Goal: Information Seeking & Learning: Learn about a topic

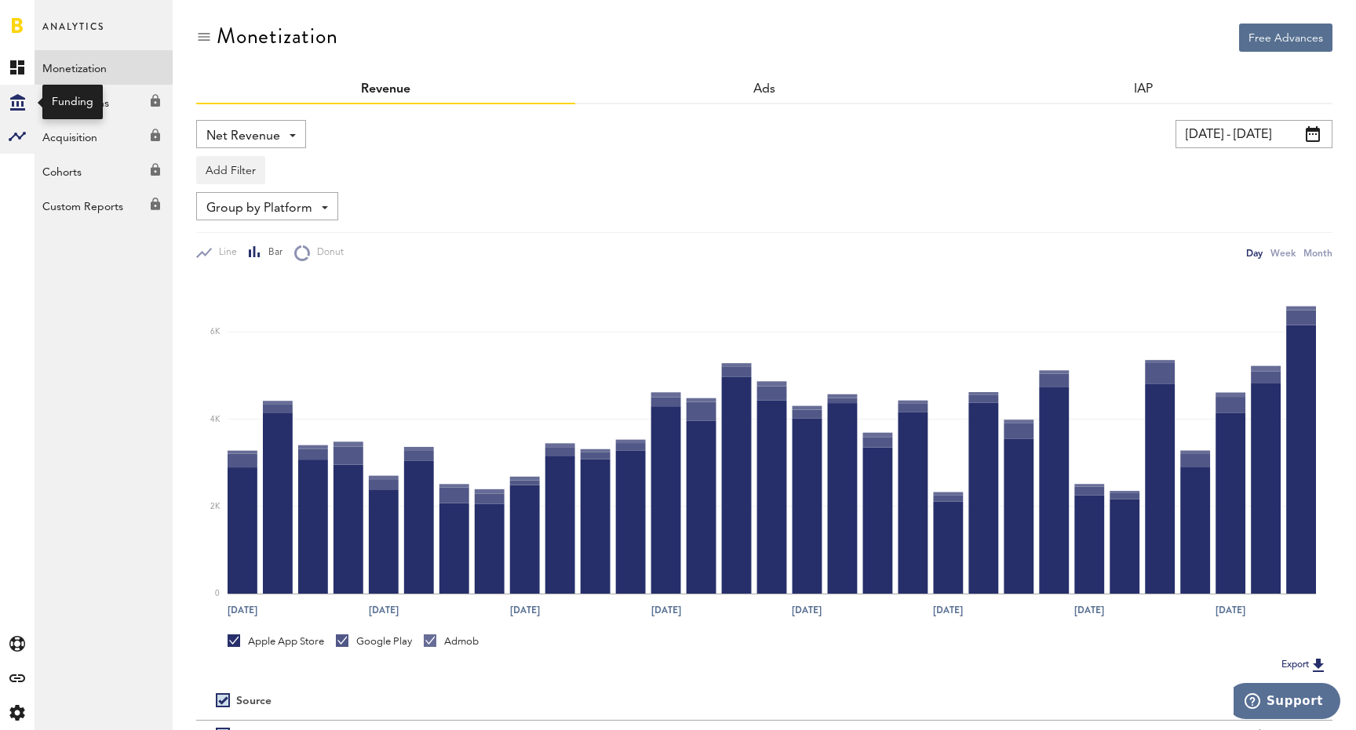
drag, startPoint x: 0, startPoint y: 0, endPoint x: 24, endPoint y: 98, distance: 100.8
click at [24, 98] on icon at bounding box center [17, 102] width 15 height 16
click at [93, 71] on link "Overview" at bounding box center [104, 67] width 138 height 35
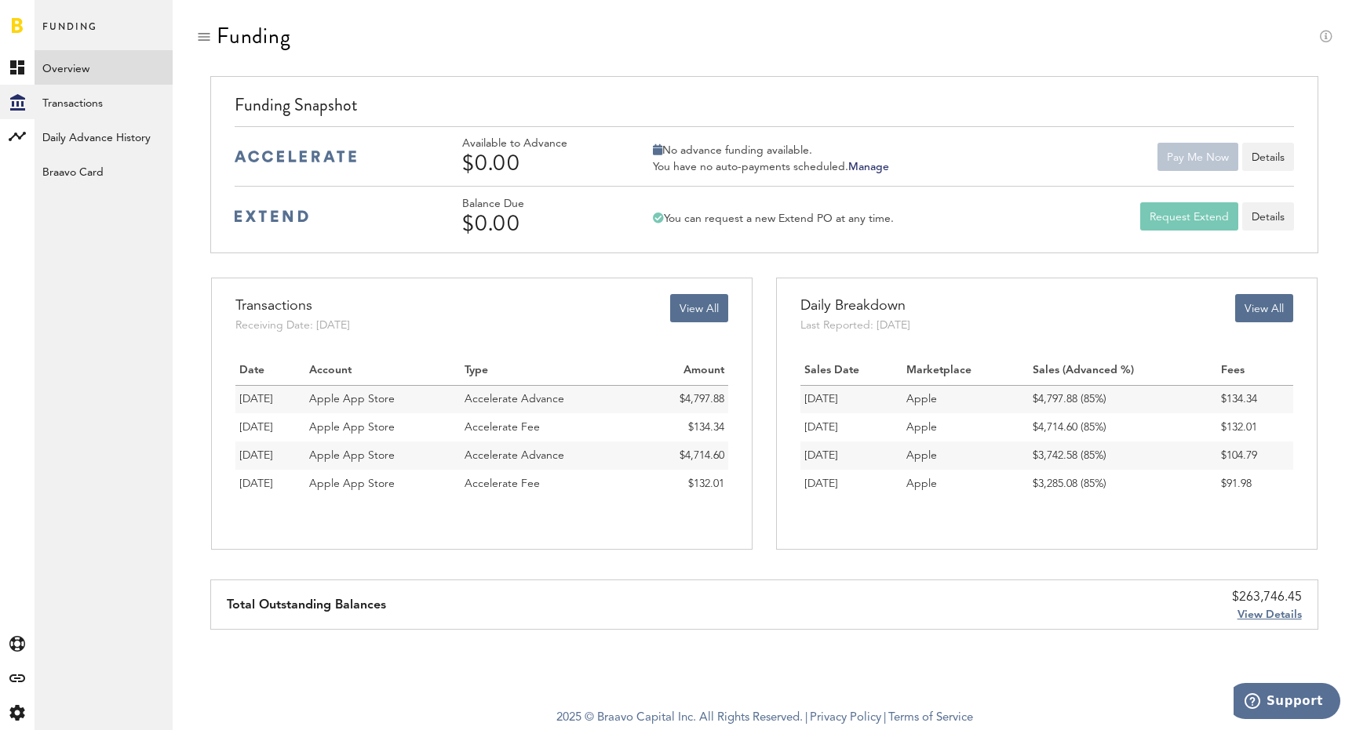
click at [1272, 612] on span "View Details" at bounding box center [1269, 615] width 64 height 11
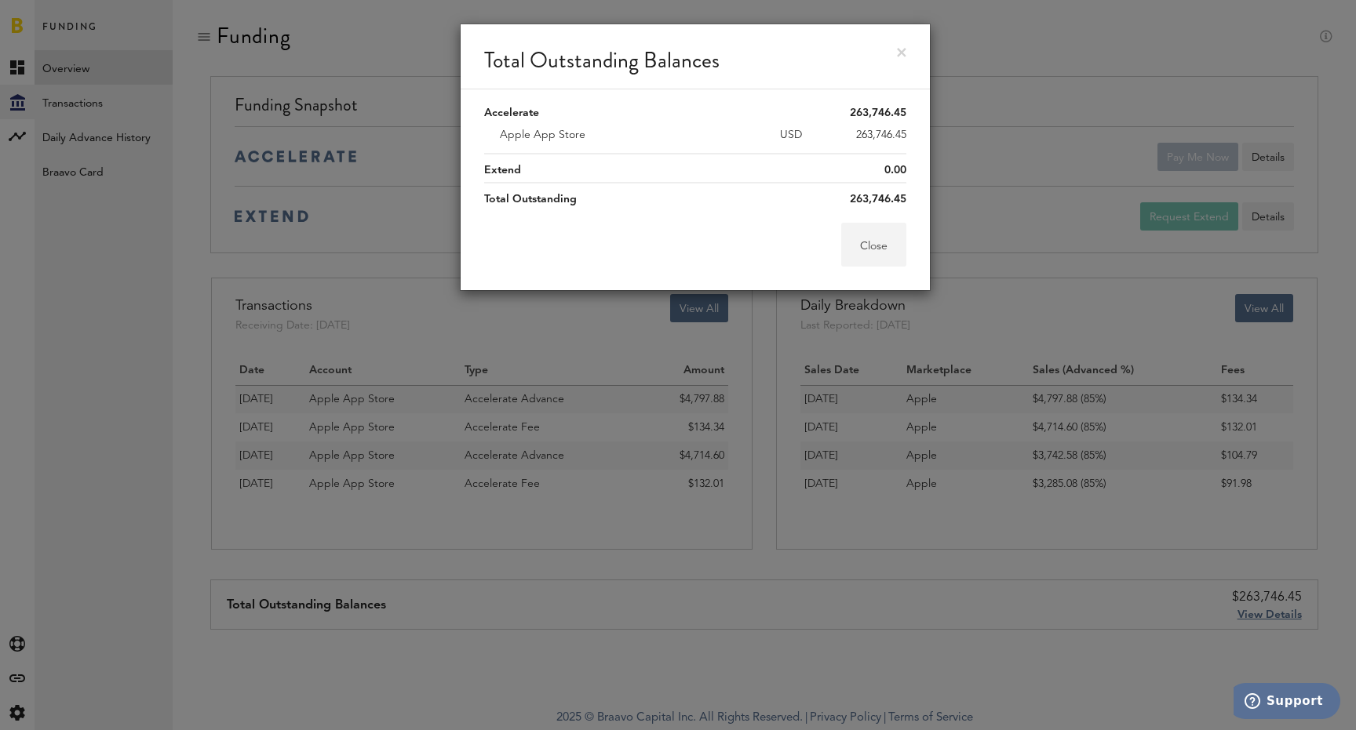
click at [868, 249] on button "Close" at bounding box center [873, 245] width 65 height 44
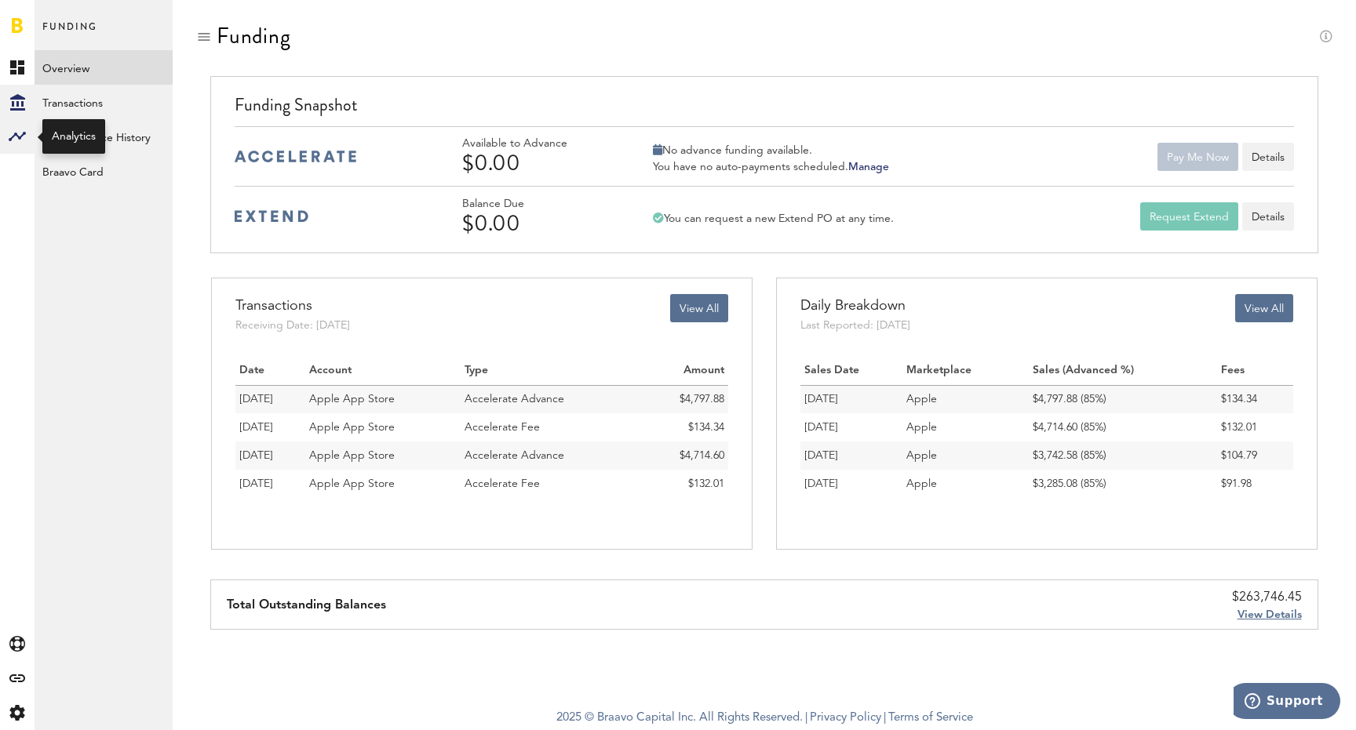
click at [16, 144] on rect at bounding box center [17, 136] width 19 height 19
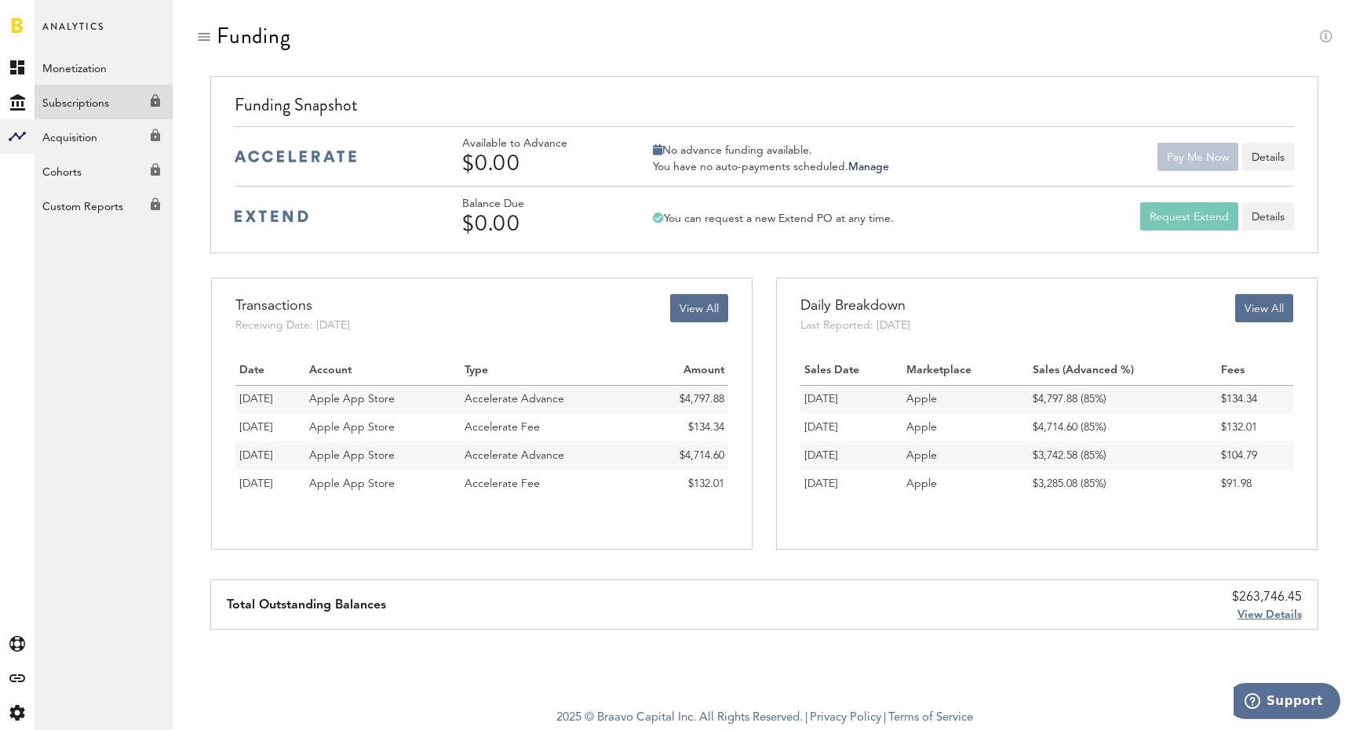
click at [97, 104] on link "Subscriptions Created with Sketch." at bounding box center [104, 102] width 138 height 35
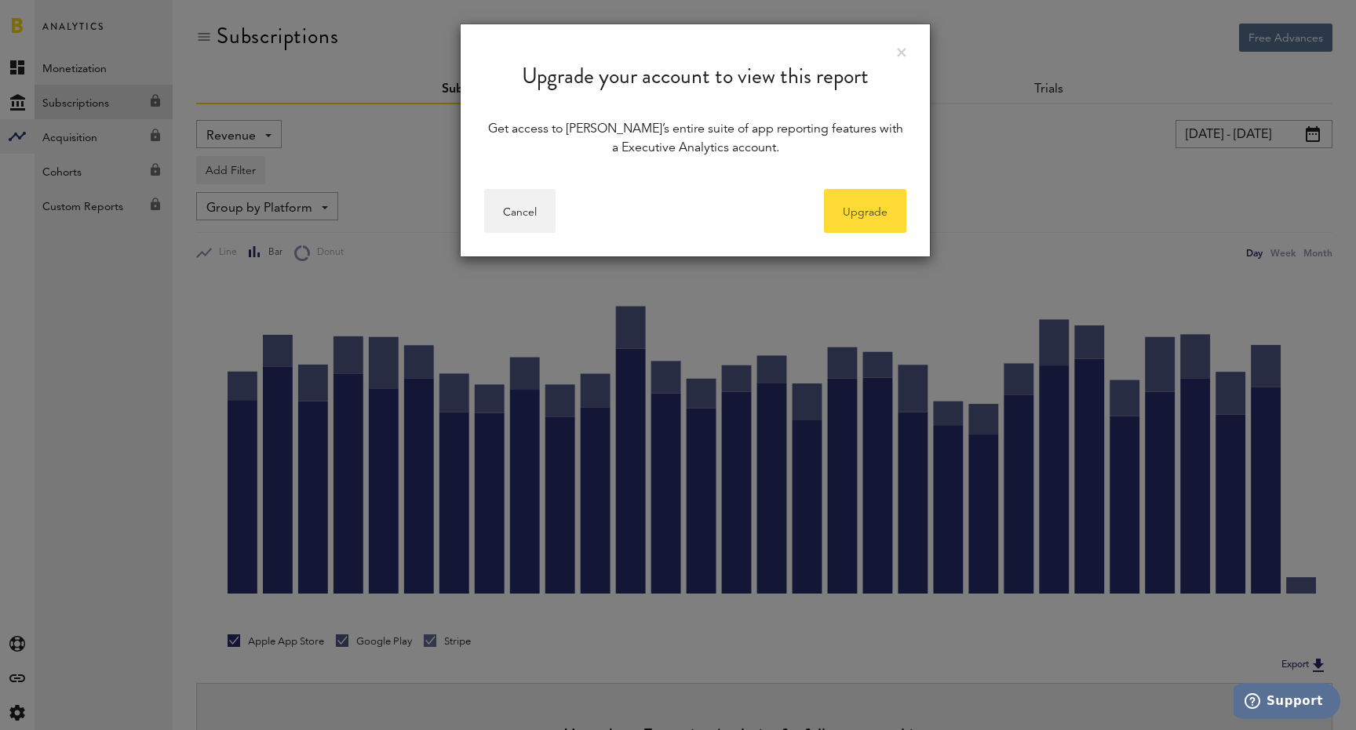
click at [861, 228] on link "Upgrade" at bounding box center [865, 211] width 82 height 44
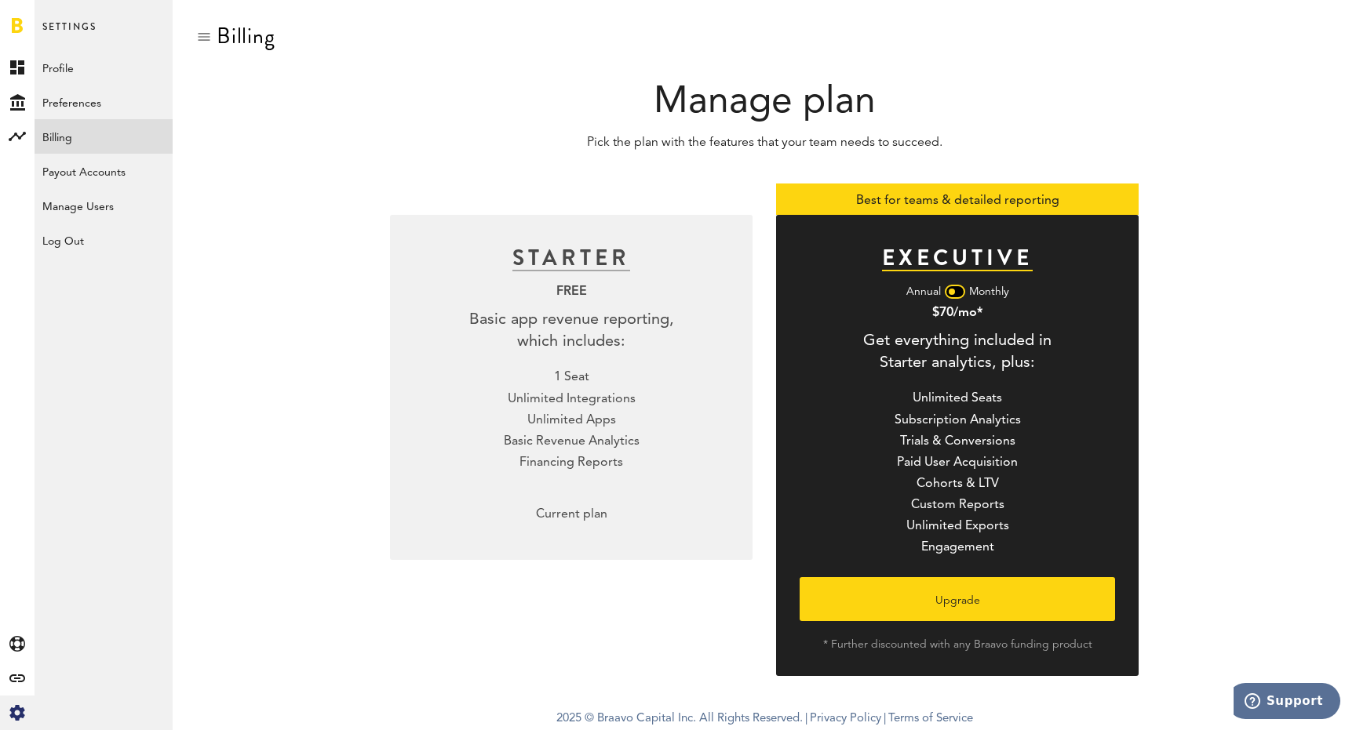
click at [959, 292] on div at bounding box center [955, 292] width 20 height 14
click at [956, 292] on span at bounding box center [958, 292] width 6 height 6
click at [956, 292] on div at bounding box center [955, 292] width 20 height 14
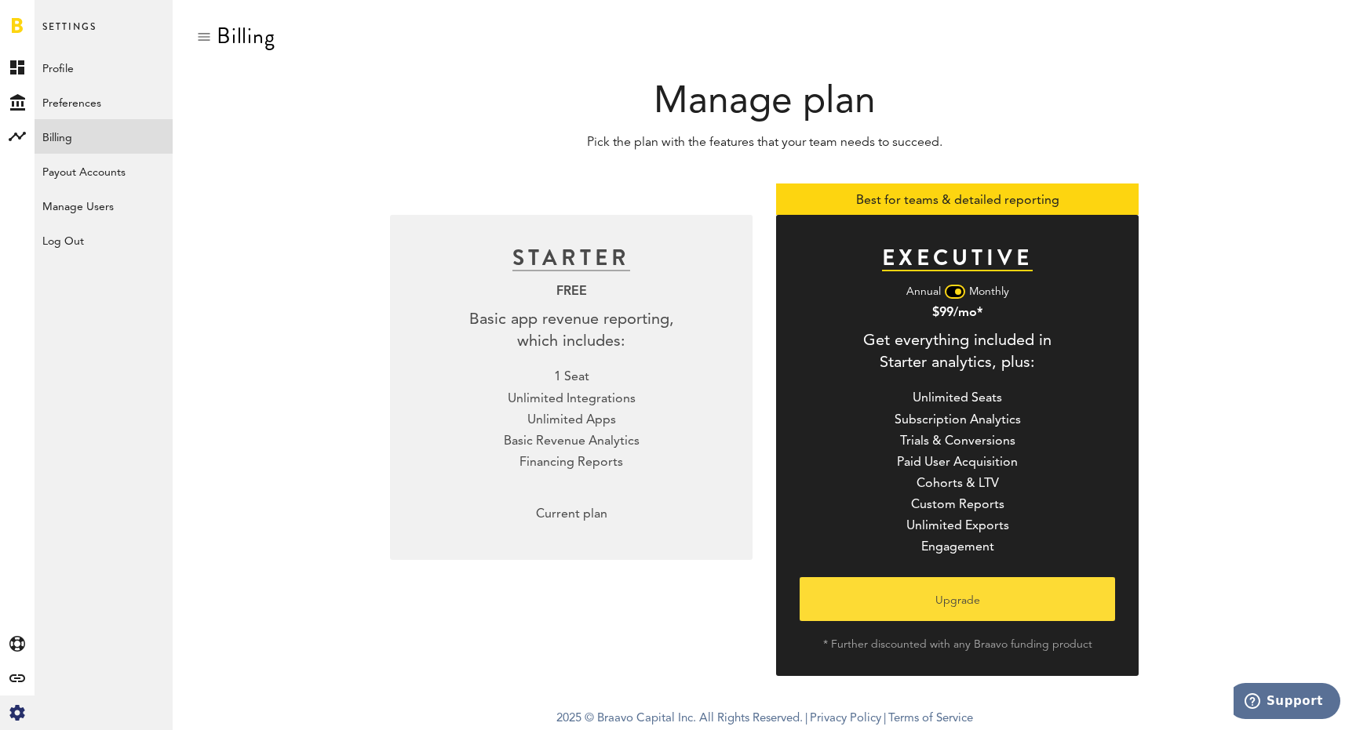
click at [959, 598] on button "Upgrade" at bounding box center [956, 599] width 315 height 44
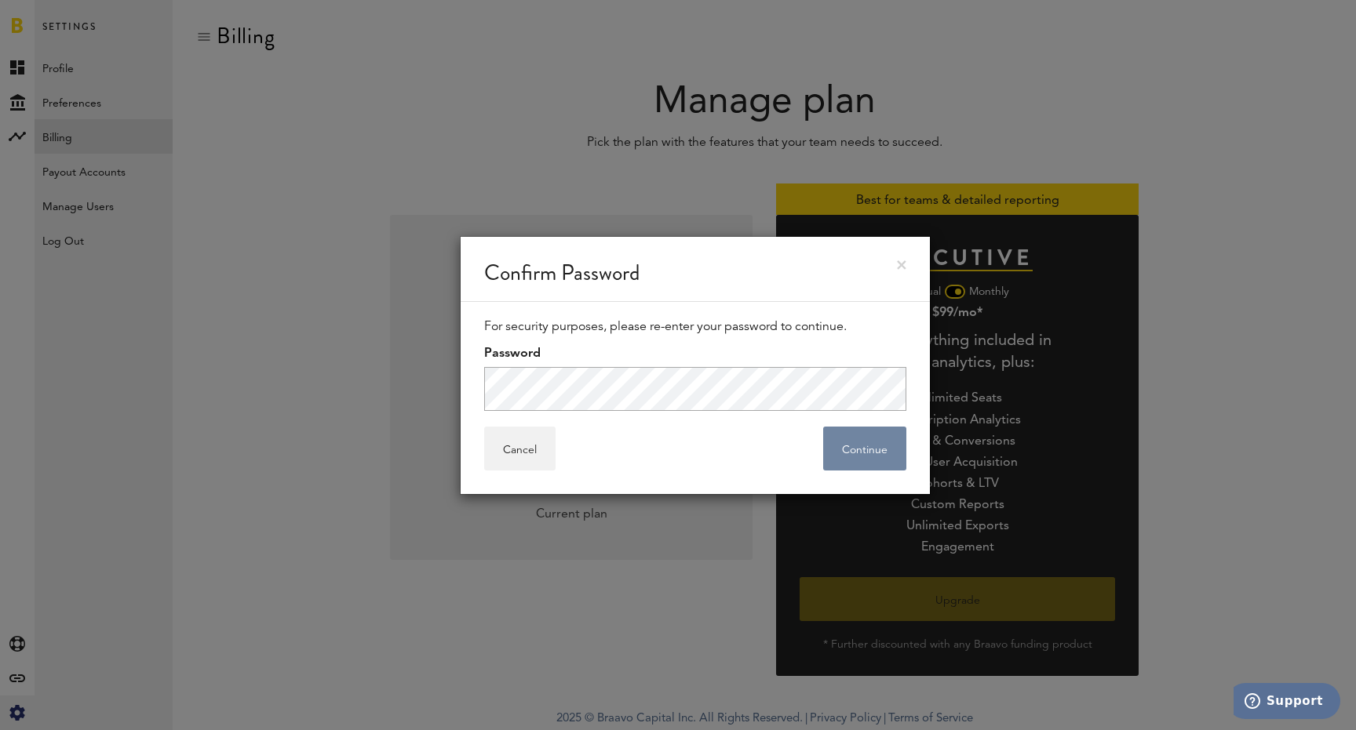
click at [862, 447] on button "Continue" at bounding box center [864, 449] width 83 height 44
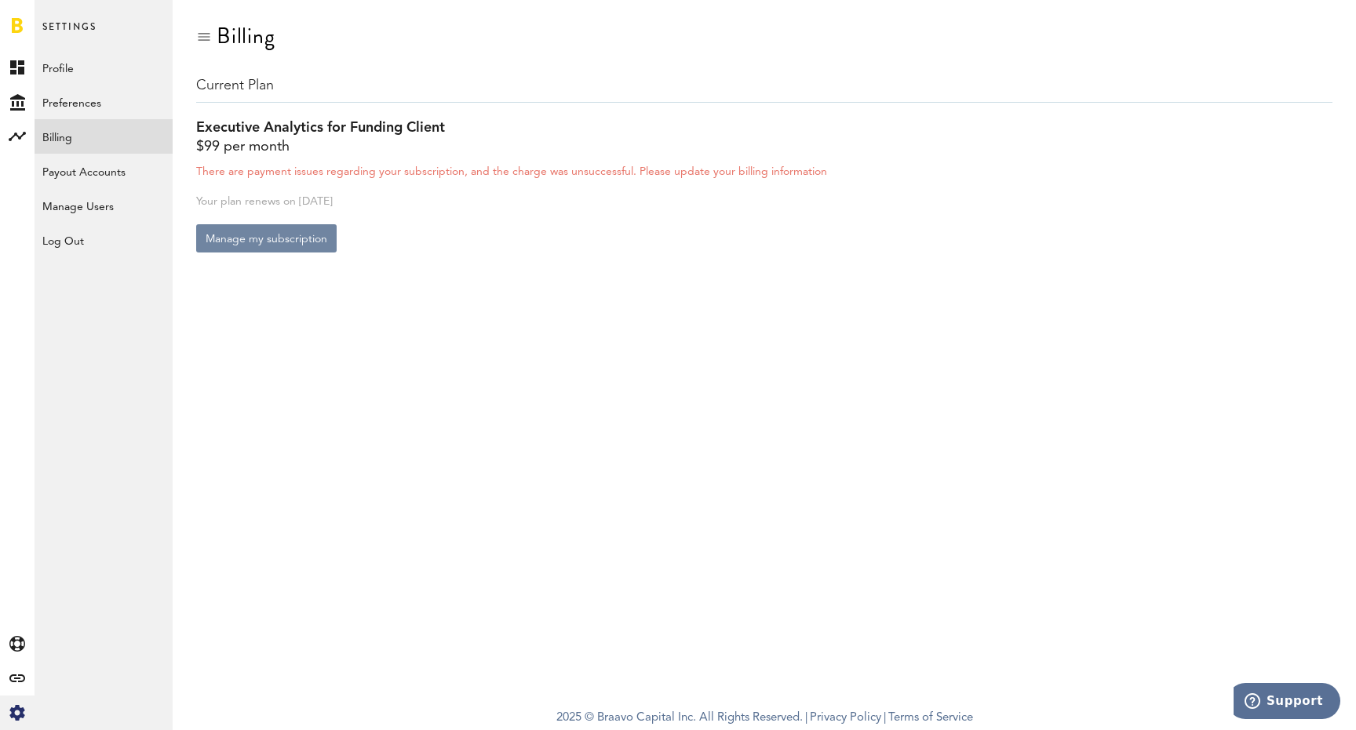
click at [306, 241] on button "Manage my subscription" at bounding box center [266, 238] width 140 height 28
click at [271, 238] on button "Manage my subscription" at bounding box center [266, 238] width 140 height 28
click at [239, 245] on button "Manage my subscription" at bounding box center [266, 238] width 140 height 28
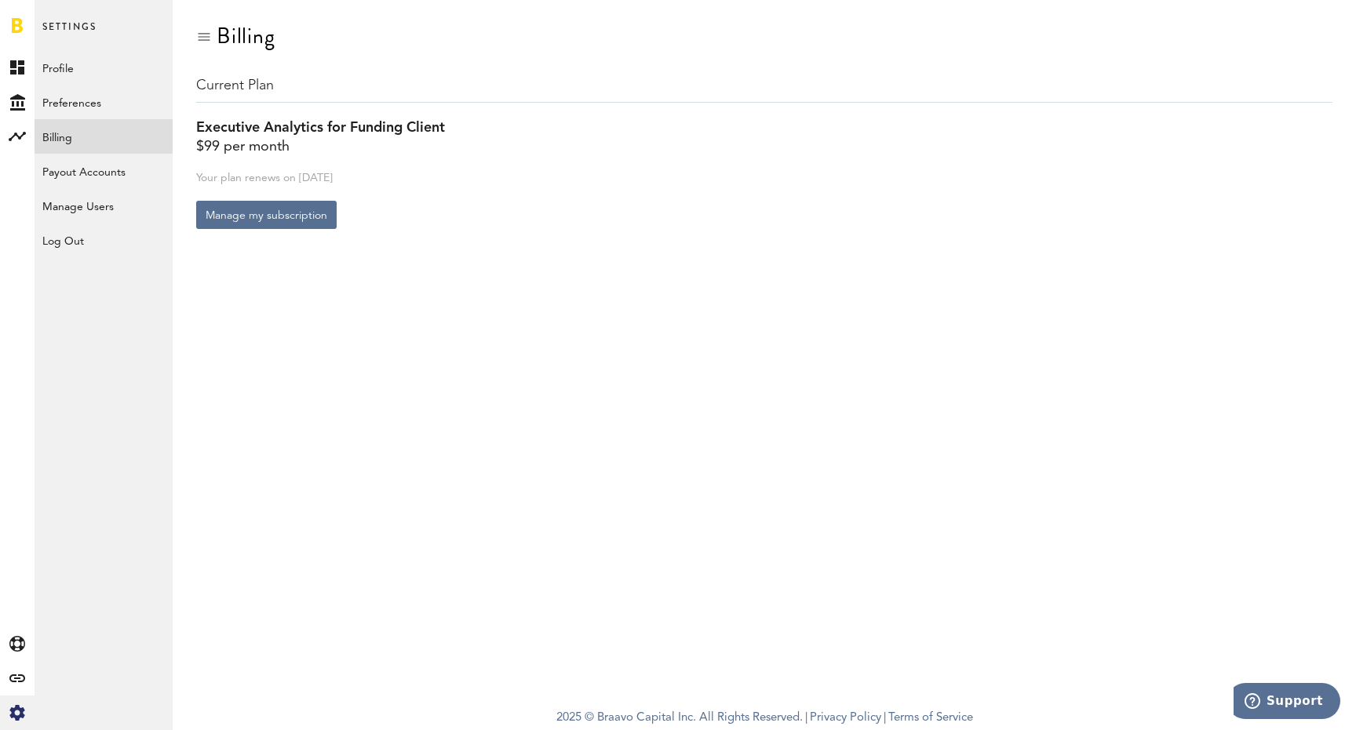
drag, startPoint x: 386, startPoint y: 173, endPoint x: 278, endPoint y: 180, distance: 108.5
click at [278, 180] on div "Your plan renews on [DATE]" at bounding box center [764, 178] width 1136 height 13
click at [277, 180] on div "Your plan renews on [DATE]" at bounding box center [764, 178] width 1136 height 13
click at [2, 131] on div at bounding box center [17, 136] width 35 height 35
click at [121, 91] on link "Subscriptions" at bounding box center [104, 102] width 138 height 35
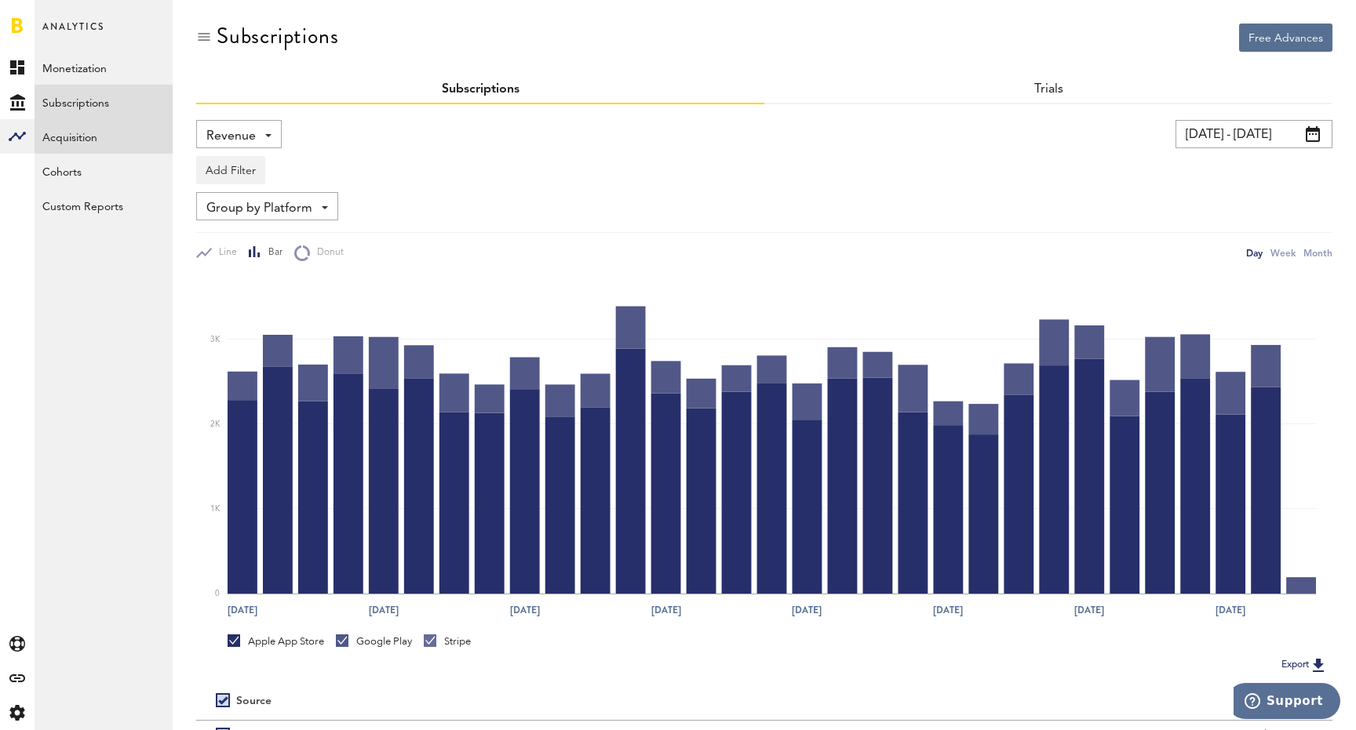
click at [118, 142] on link "Acquisition" at bounding box center [104, 136] width 138 height 35
click at [90, 140] on link "Acquisition" at bounding box center [104, 136] width 138 height 35
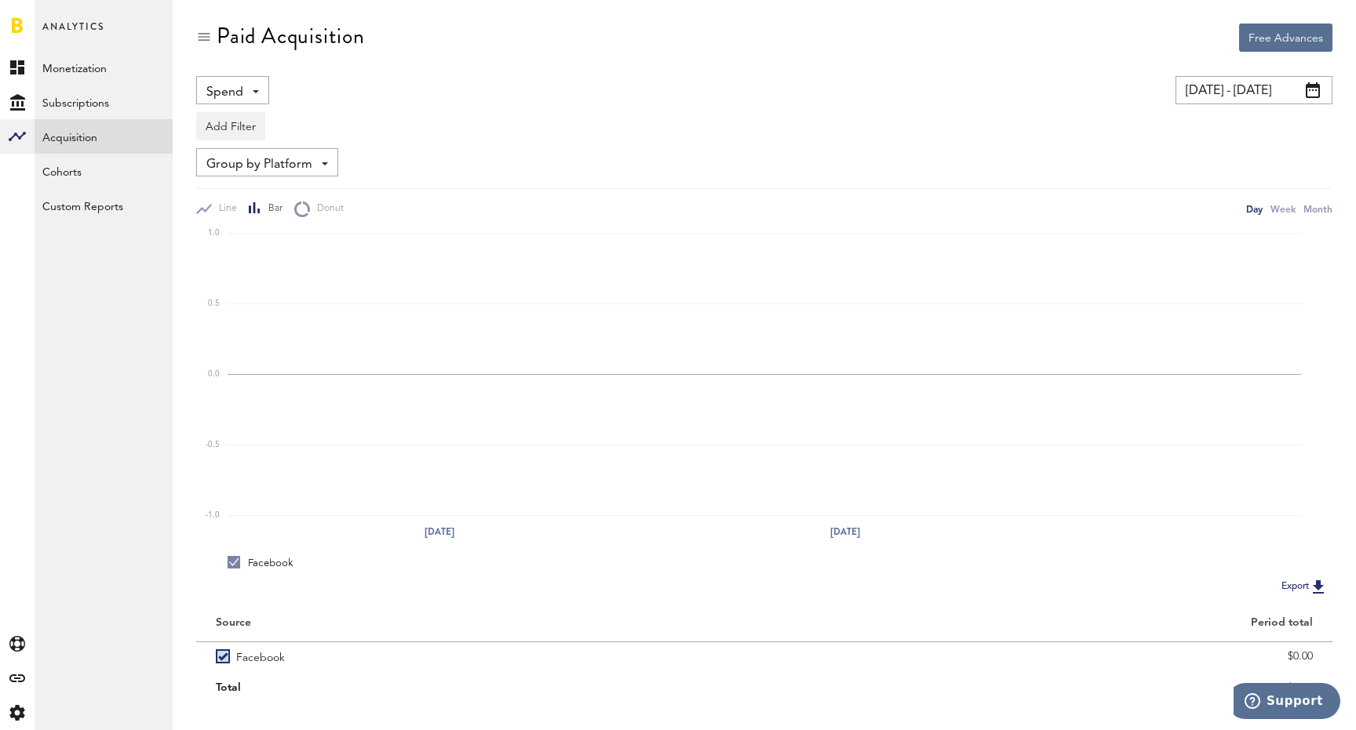
click at [247, 91] on div "Spend Spend Impressions Clicks Installs CPI" at bounding box center [232, 90] width 73 height 28
click at [490, 87] on div "Spend Spend Impressions Clicks Installs CPI" at bounding box center [459, 90] width 526 height 28
click at [270, 167] on span "Group by Platform" at bounding box center [259, 164] width 106 height 27
click at [430, 154] on div "Group by Platform Group by Platform Group by App Group by Ad Account" at bounding box center [764, 162] width 1136 height 28
click at [213, 133] on button "Add Filter" at bounding box center [230, 126] width 69 height 28
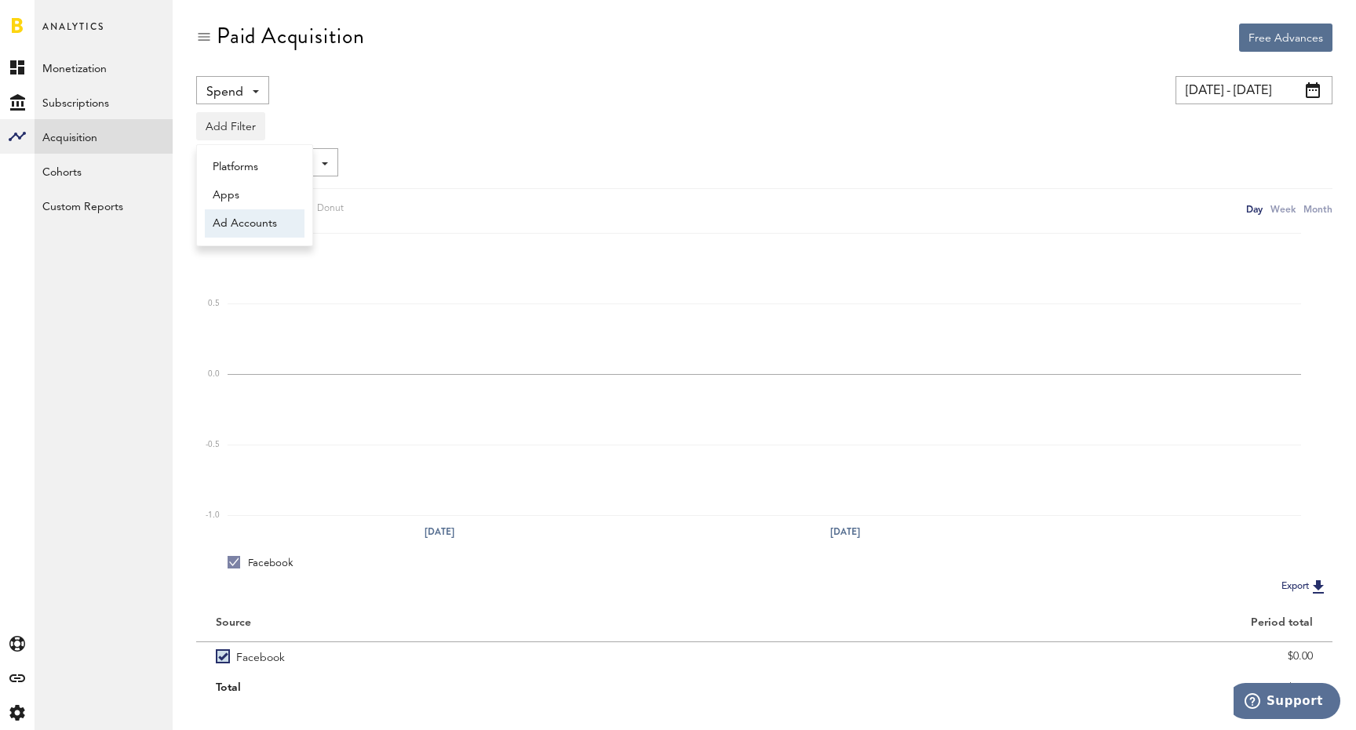
click at [248, 223] on li "Ad Accounts" at bounding box center [255, 223] width 100 height 28
click at [278, 167] on span "Group by Platform" at bounding box center [259, 164] width 106 height 27
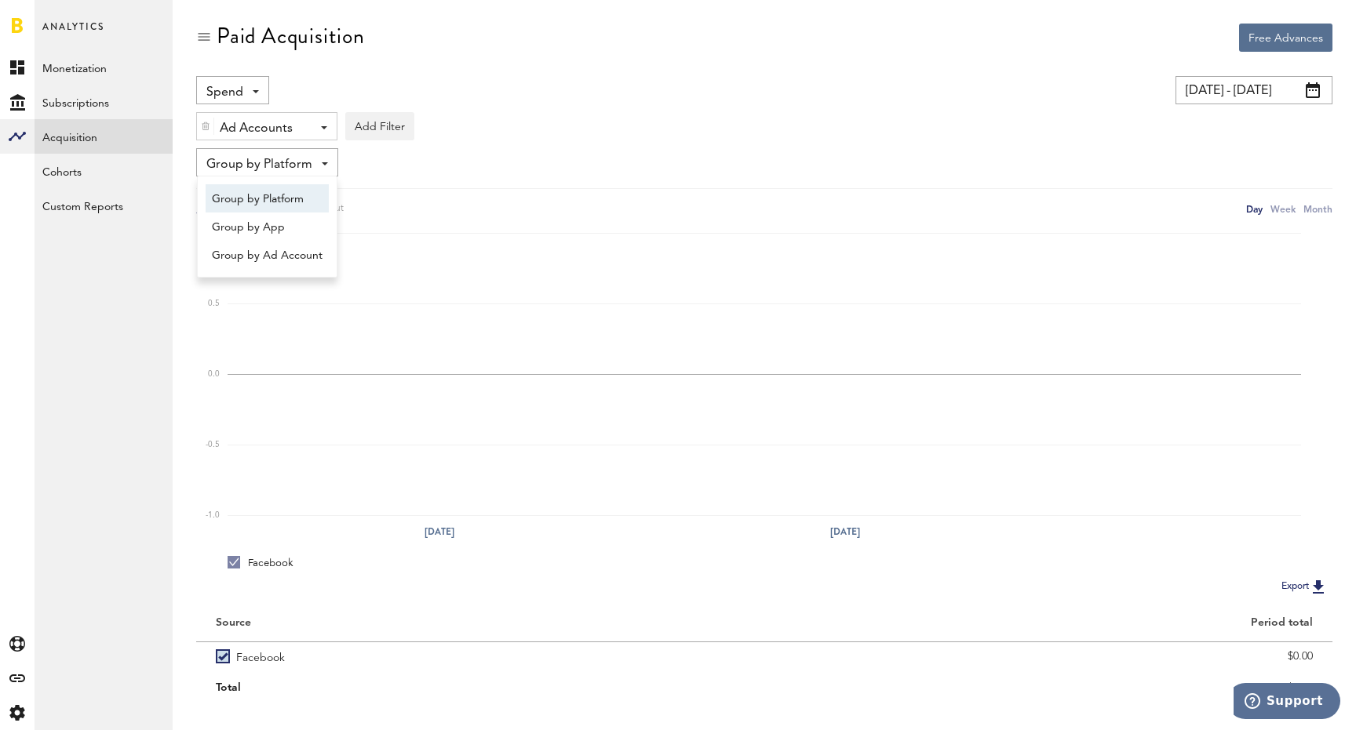
click at [479, 162] on div "Group by Platform Group by Platform Group by App Group by Ad Account" at bounding box center [764, 162] width 1136 height 28
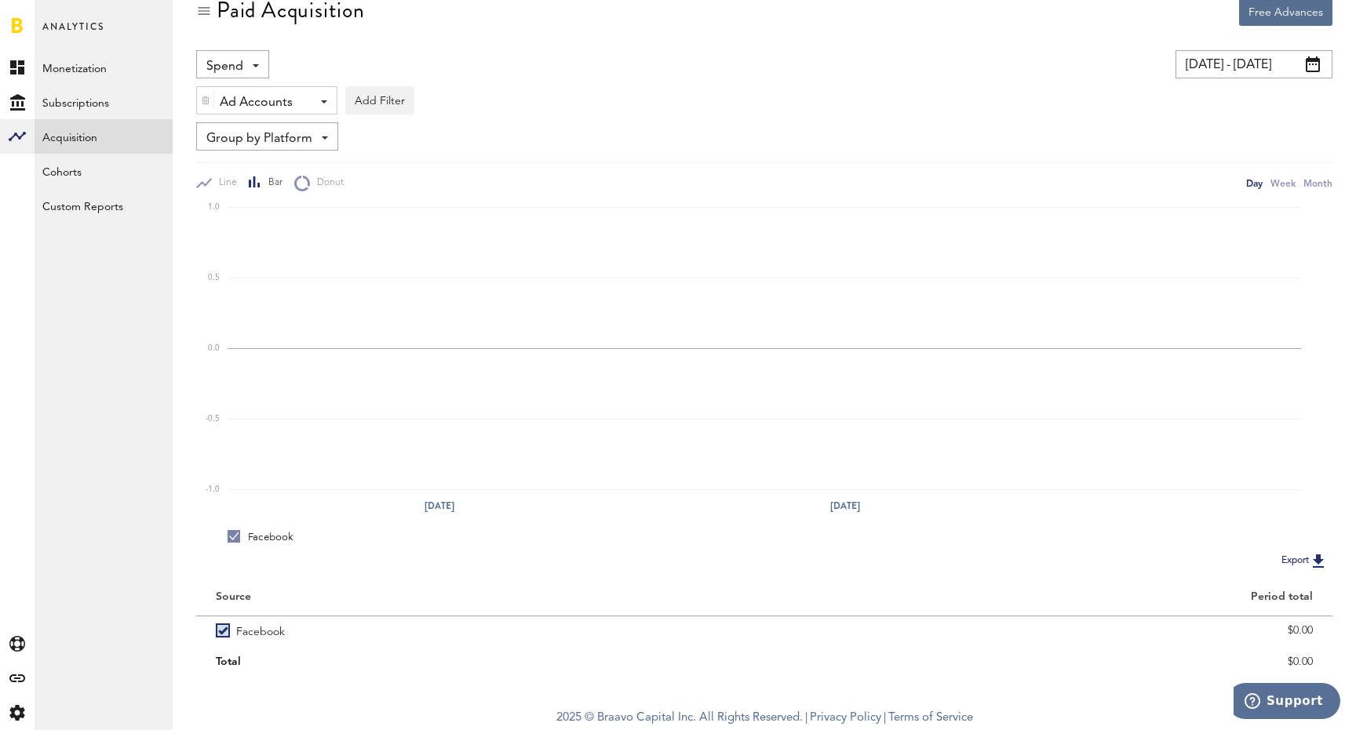
scroll to position [28, 0]
click at [96, 172] on link "Cohorts" at bounding box center [104, 171] width 138 height 35
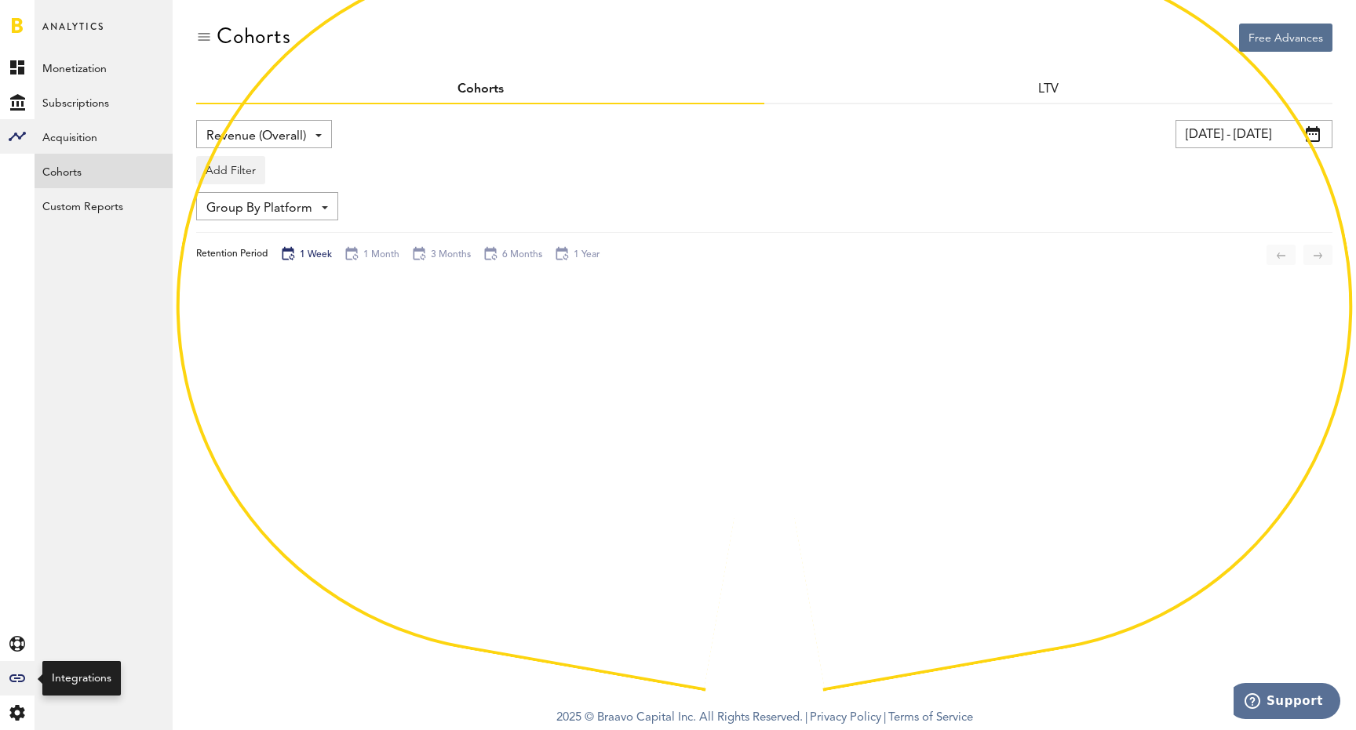
click at [24, 680] on icon at bounding box center [17, 679] width 16 height 8
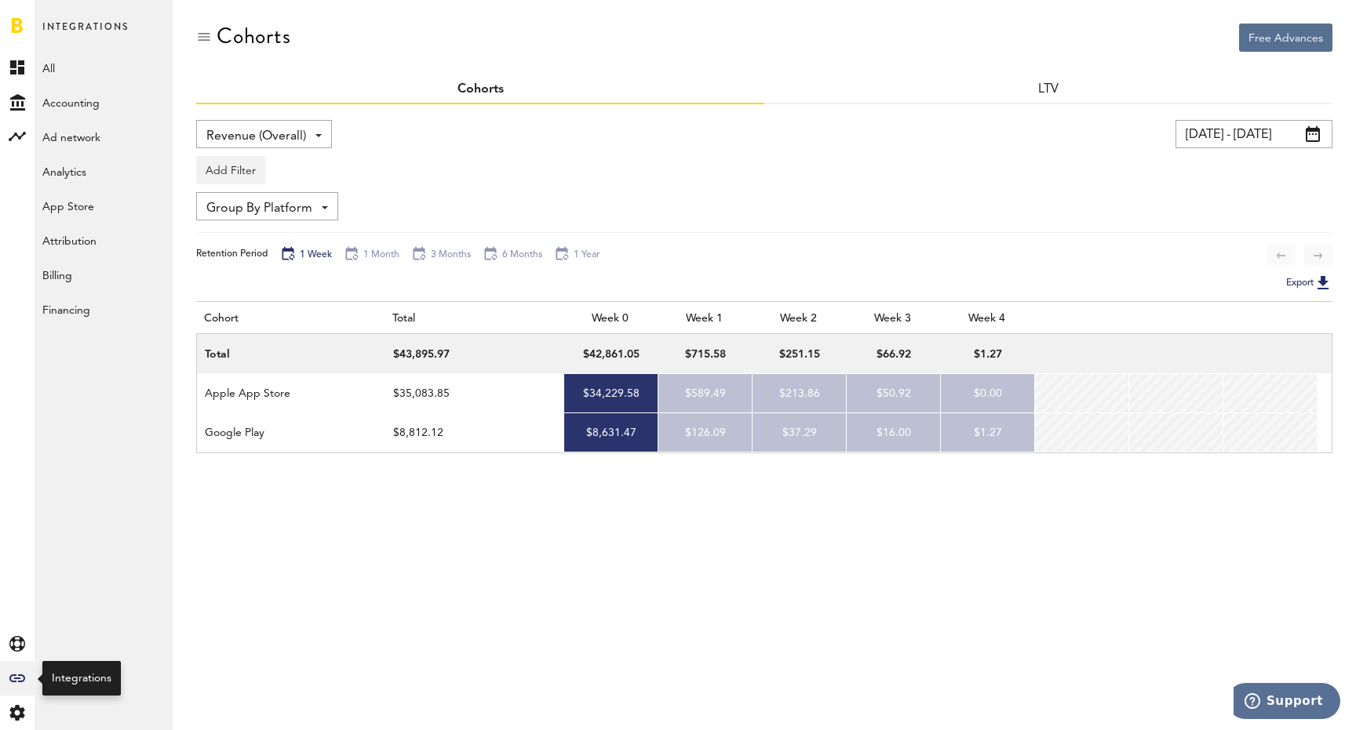
click at [17, 683] on div "Created with Sketch." at bounding box center [17, 678] width 35 height 35
click at [77, 74] on link "All" at bounding box center [104, 67] width 138 height 35
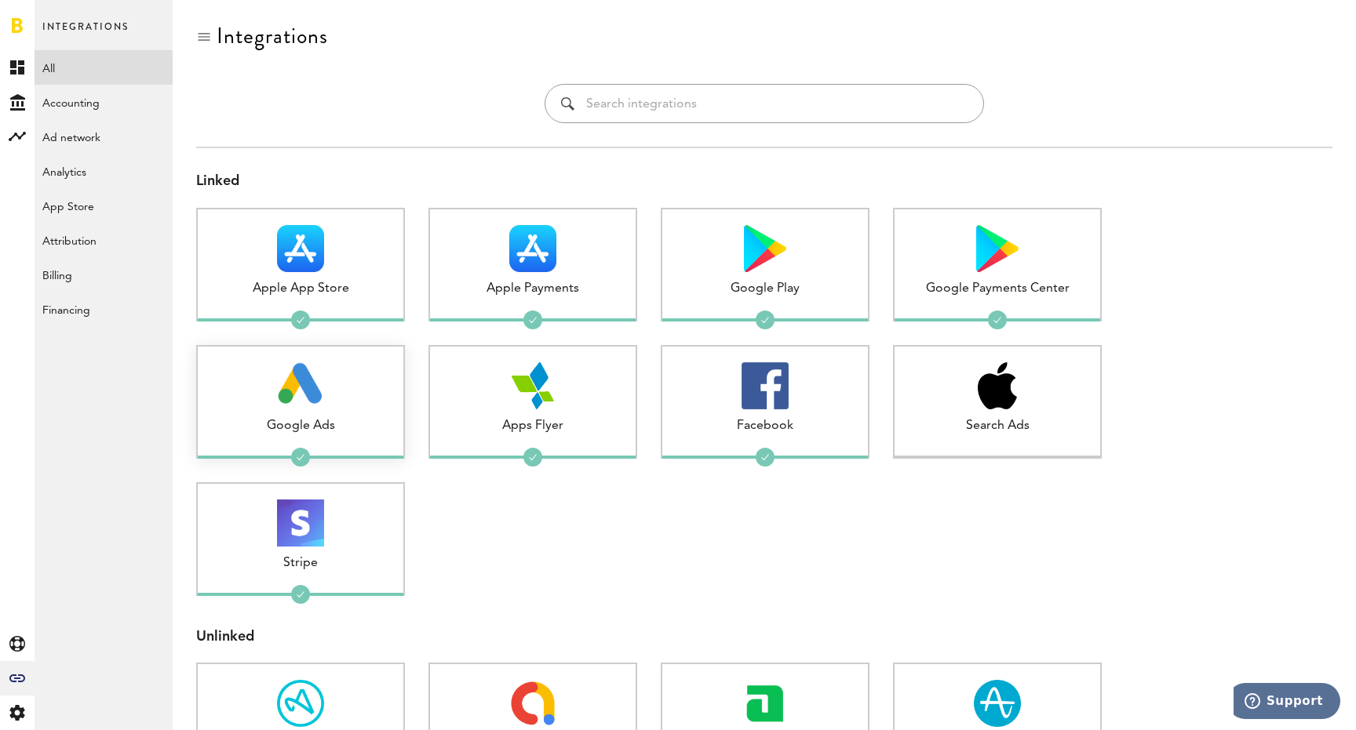
click at [310, 366] on img at bounding box center [301, 385] width 46 height 47
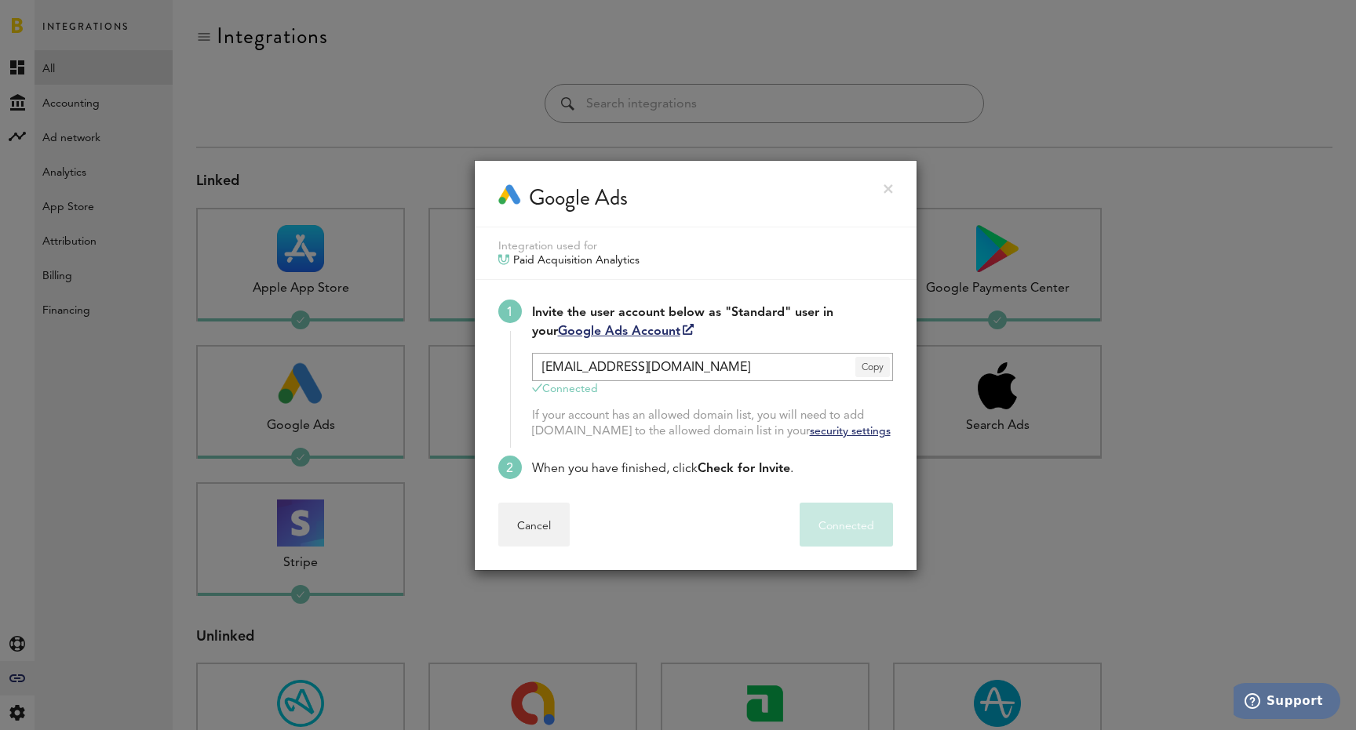
click at [869, 369] on span "Copy" at bounding box center [872, 367] width 35 height 20
click at [871, 369] on span "Copy" at bounding box center [872, 367] width 35 height 20
click at [886, 188] on link at bounding box center [887, 188] width 9 height 9
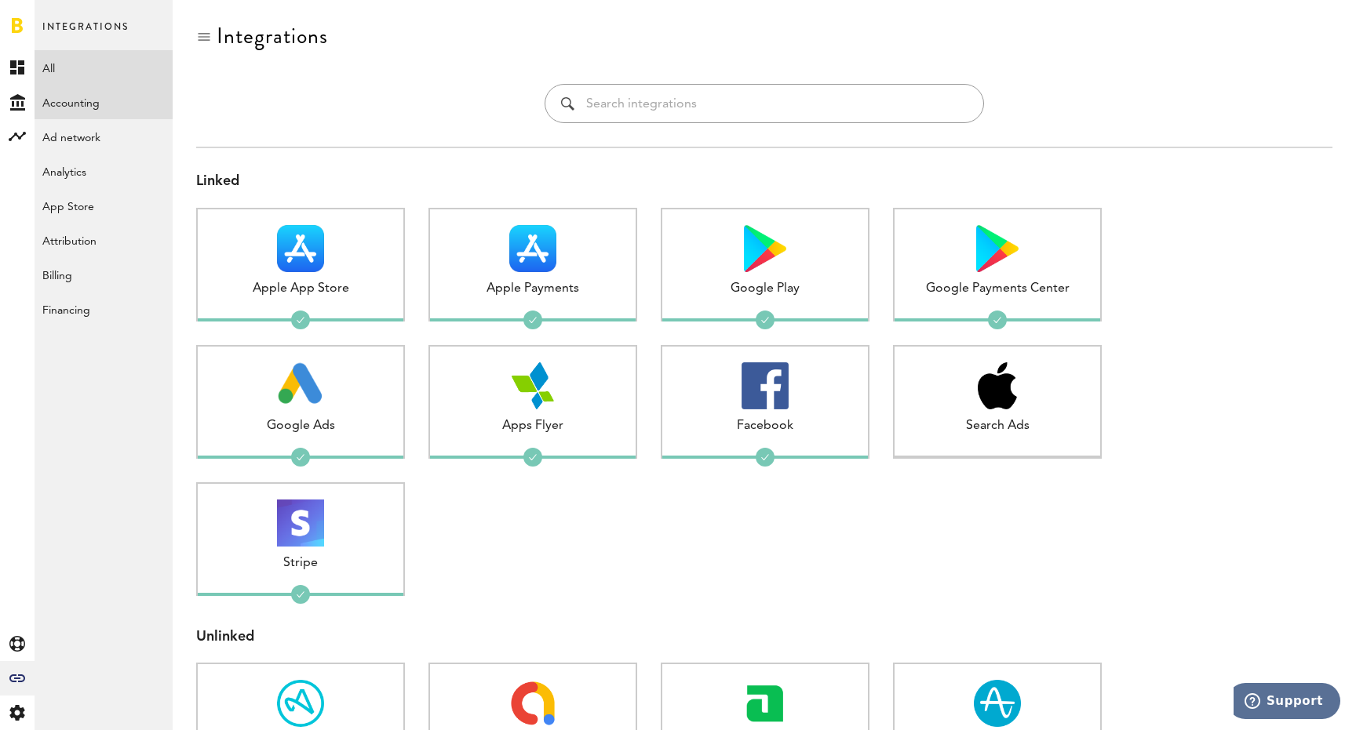
click at [103, 96] on link "Accounting" at bounding box center [104, 102] width 138 height 35
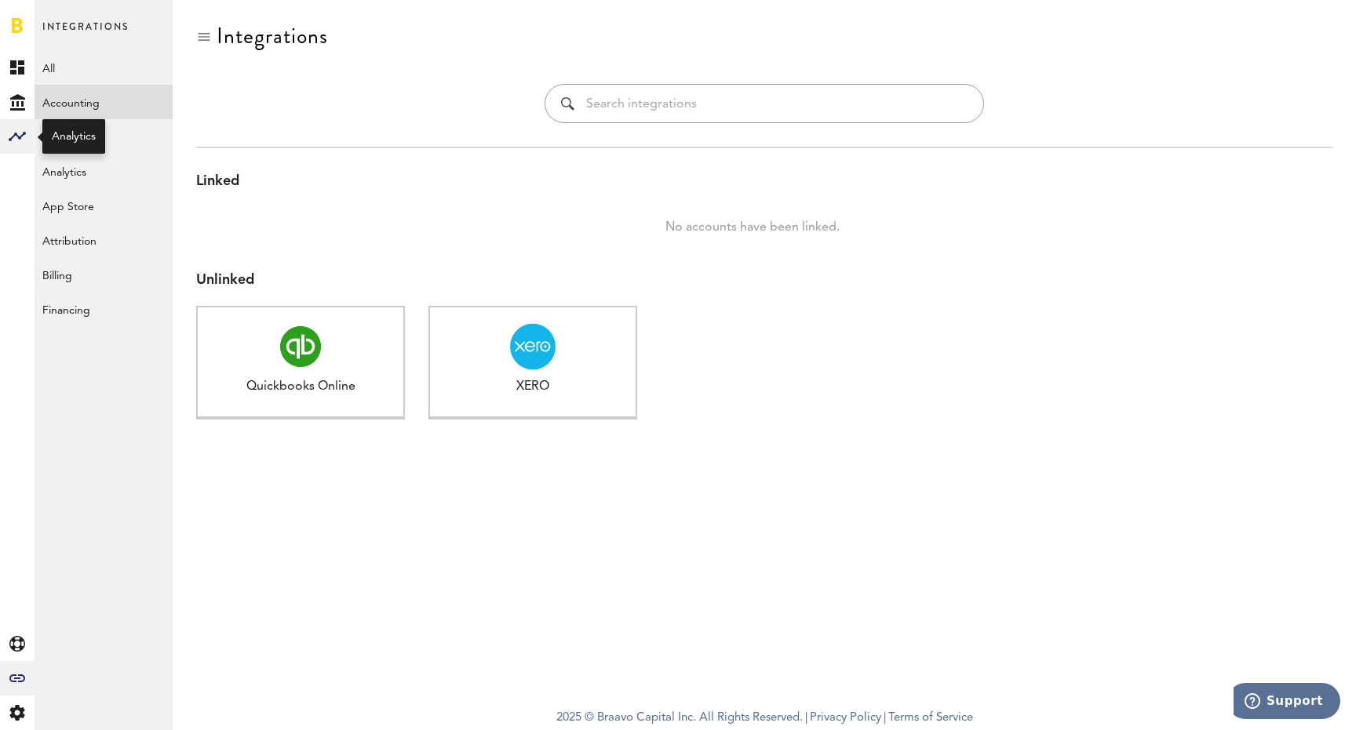
click at [21, 126] on div at bounding box center [17, 136] width 35 height 35
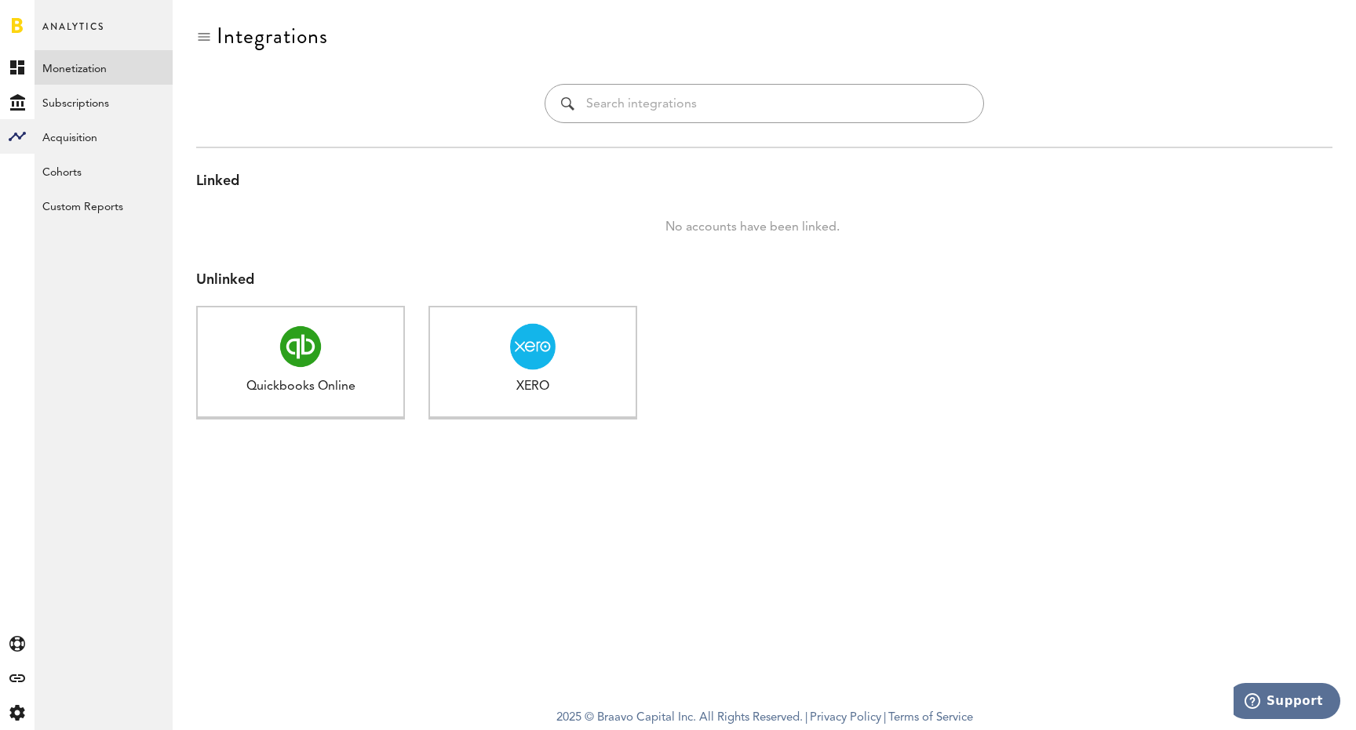
click at [77, 78] on link "Monetization" at bounding box center [104, 67] width 138 height 35
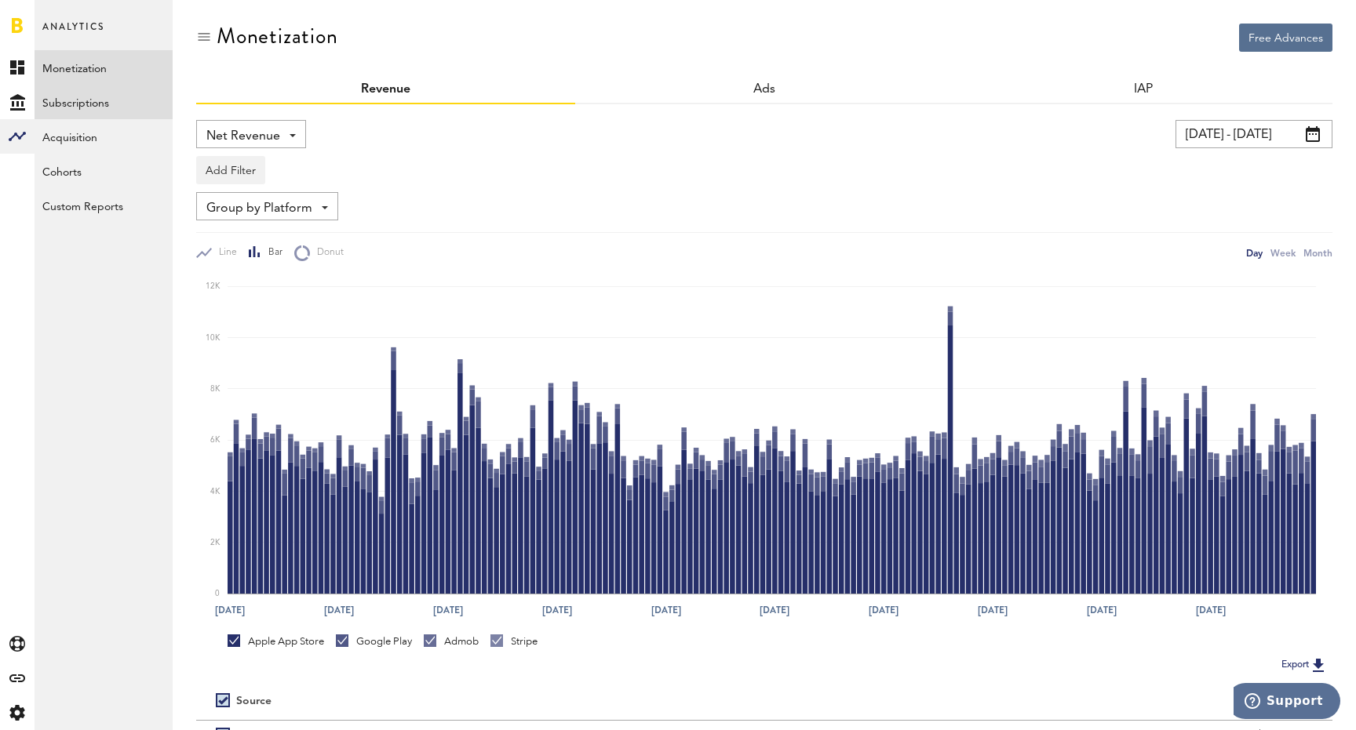
click at [80, 102] on link "Subscriptions" at bounding box center [104, 102] width 138 height 35
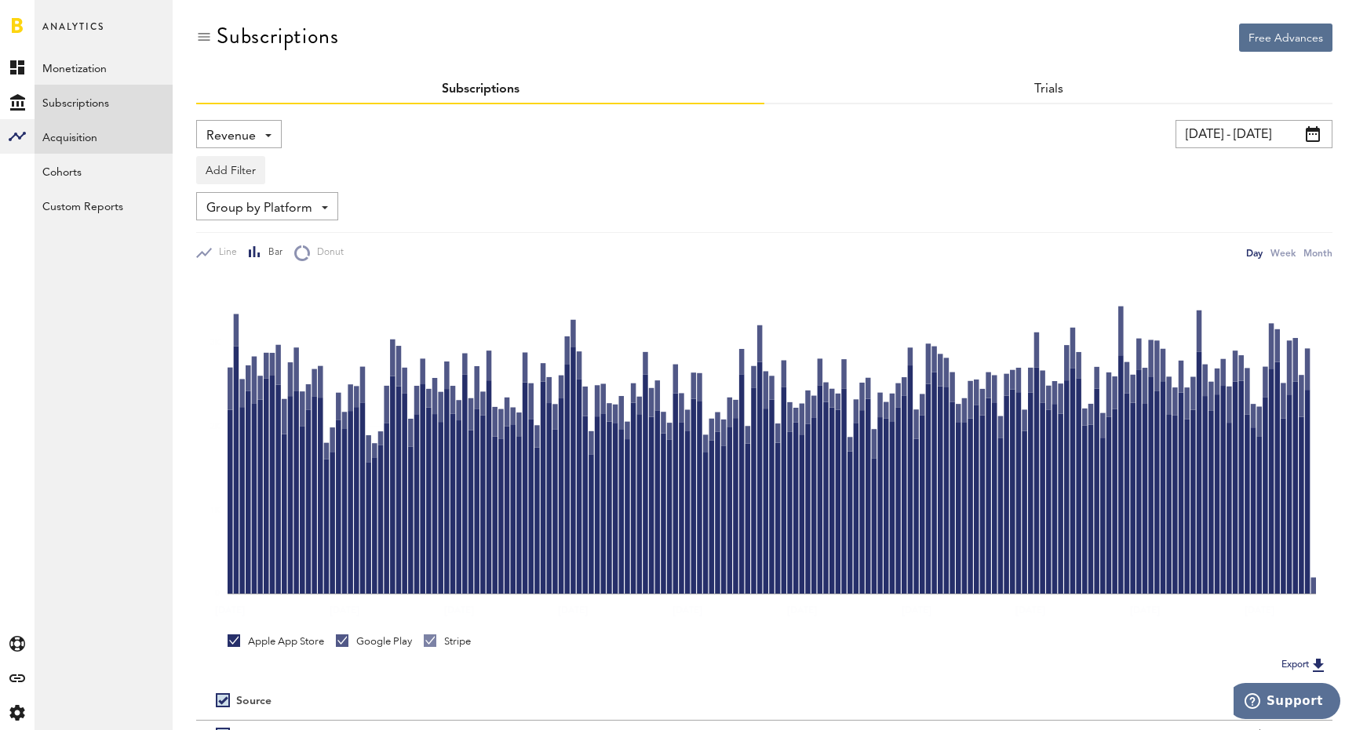
click at [88, 134] on link "Acquisition" at bounding box center [104, 136] width 138 height 35
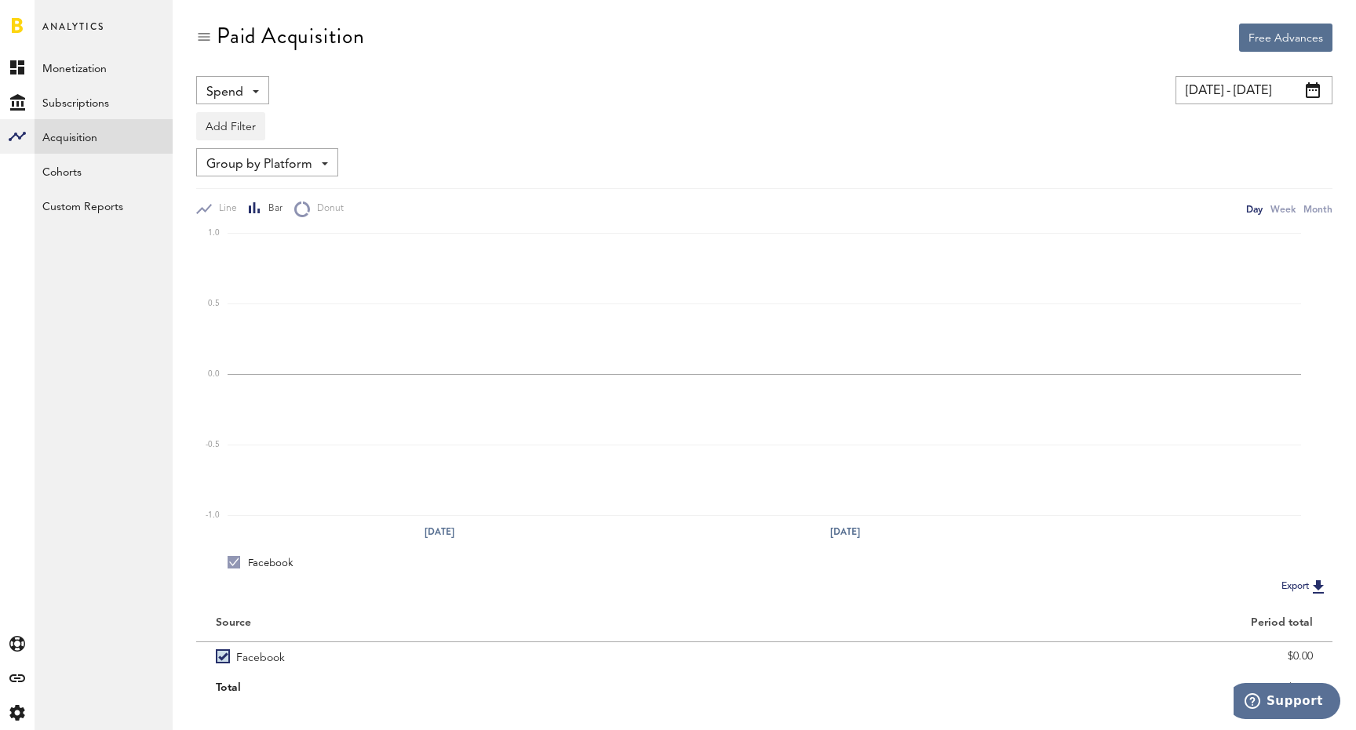
click at [1250, 94] on input "[DATE] - [DATE]" at bounding box center [1253, 90] width 157 height 28
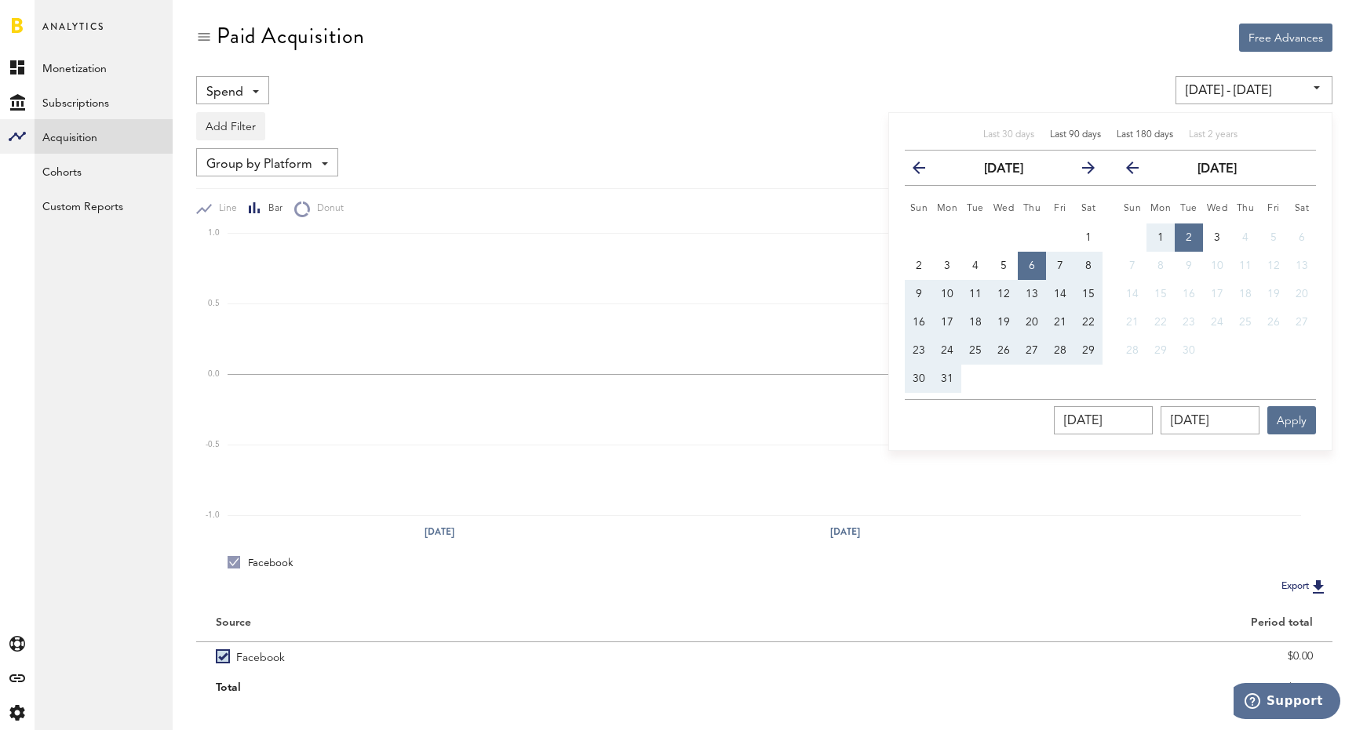
click at [1087, 138] on span "Last 90 days" at bounding box center [1075, 134] width 51 height 9
type input "[DATE] - [DATE]"
type input "[DATE]"
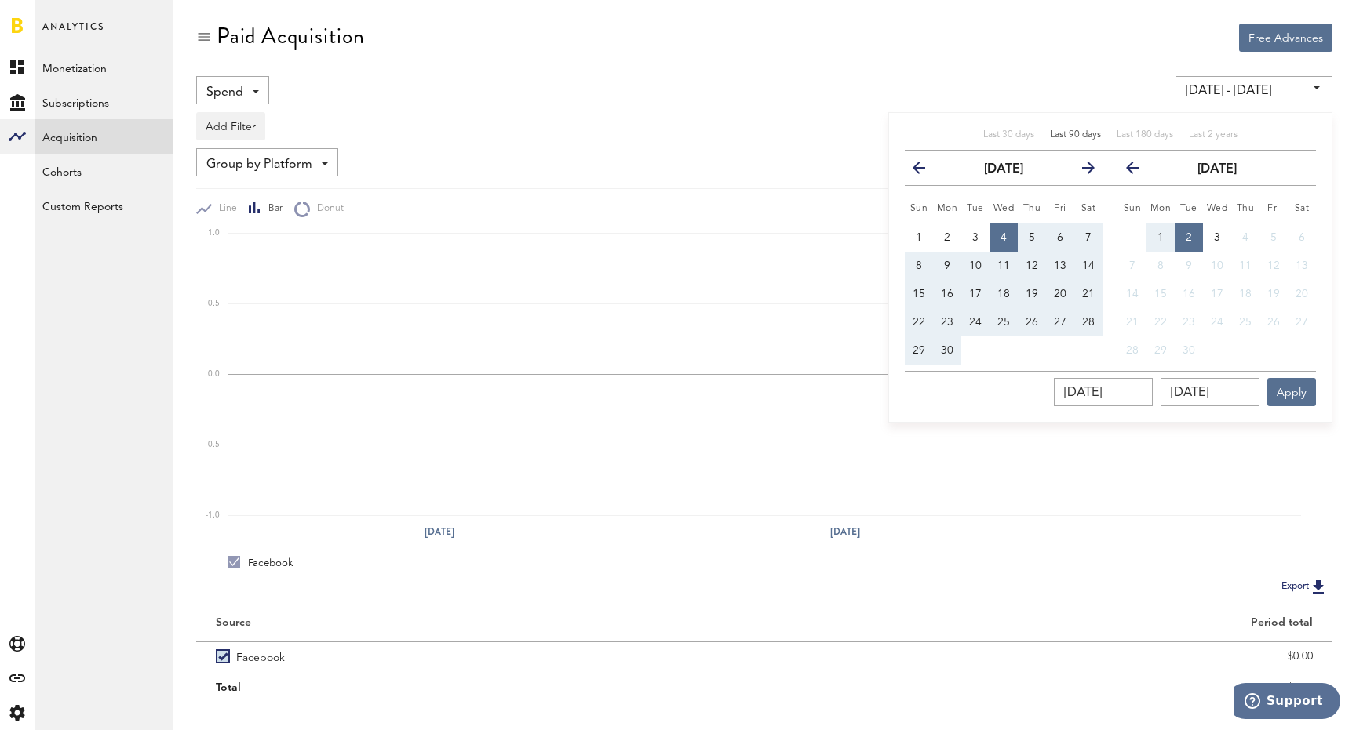
click at [677, 75] on div "Paid Acquisition" at bounding box center [764, 50] width 1136 height 53
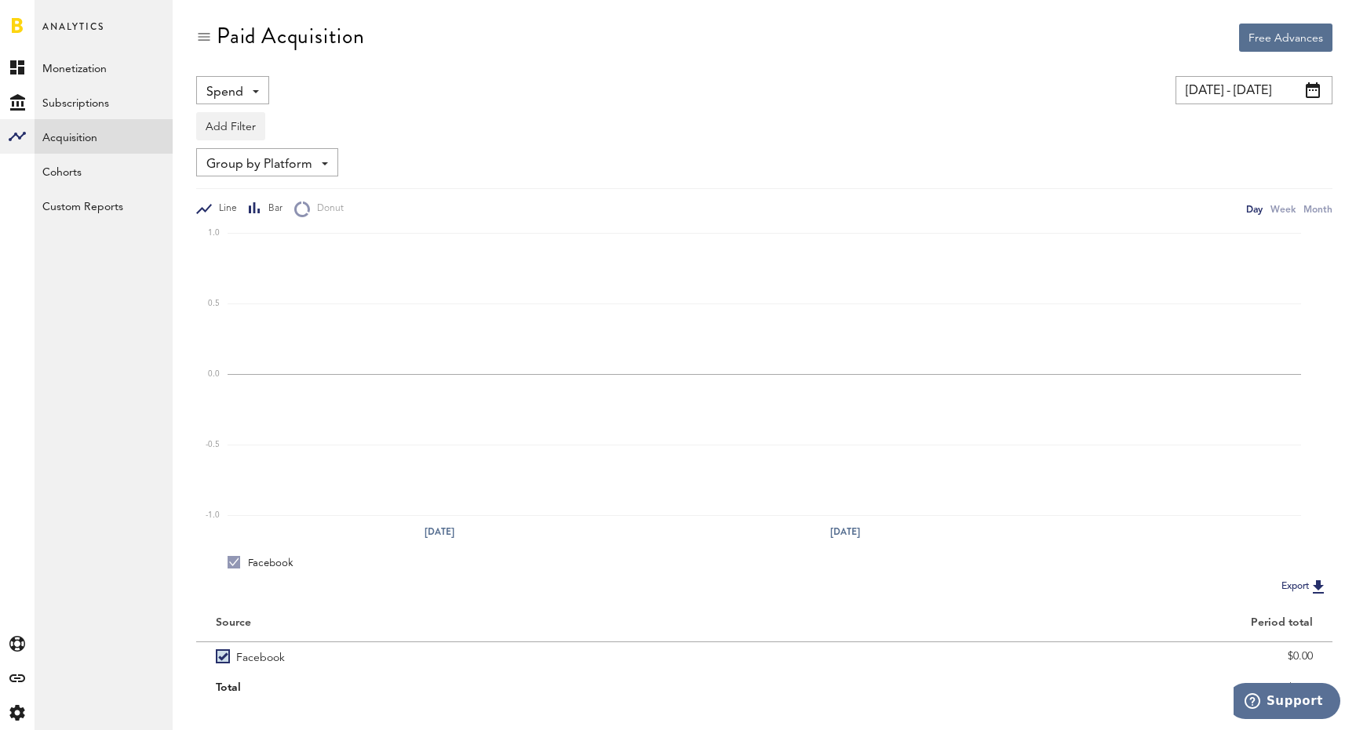
click at [218, 205] on span "Line" at bounding box center [224, 208] width 25 height 13
click at [272, 211] on span "Bar" at bounding box center [271, 208] width 21 height 13
click at [252, 82] on div "Spend Spend Impressions Clicks Installs CPI" at bounding box center [232, 90] width 73 height 28
click at [249, 158] on span "Impressions" at bounding box center [241, 155] width 59 height 27
click at [257, 93] on span "Impressions" at bounding box center [240, 92] width 68 height 27
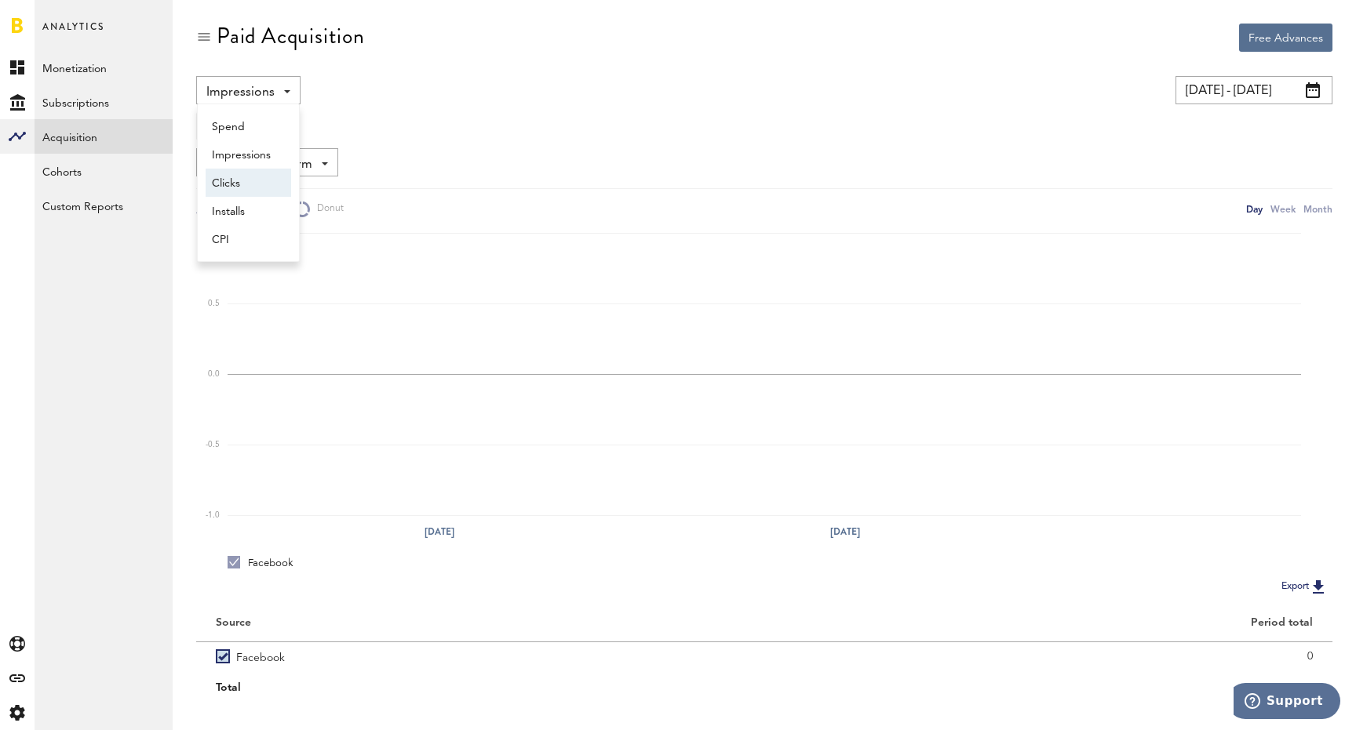
click at [253, 183] on span "Clicks" at bounding box center [248, 183] width 73 height 27
click at [249, 93] on div "Clicks Spend Impressions Clicks Installs CPI" at bounding box center [230, 90] width 69 height 28
click at [249, 119] on span "Spend" at bounding box center [241, 127] width 59 height 27
click at [431, 152] on div "Group by Platform Group by Platform Group by App Group by Ad Account" at bounding box center [764, 162] width 1136 height 28
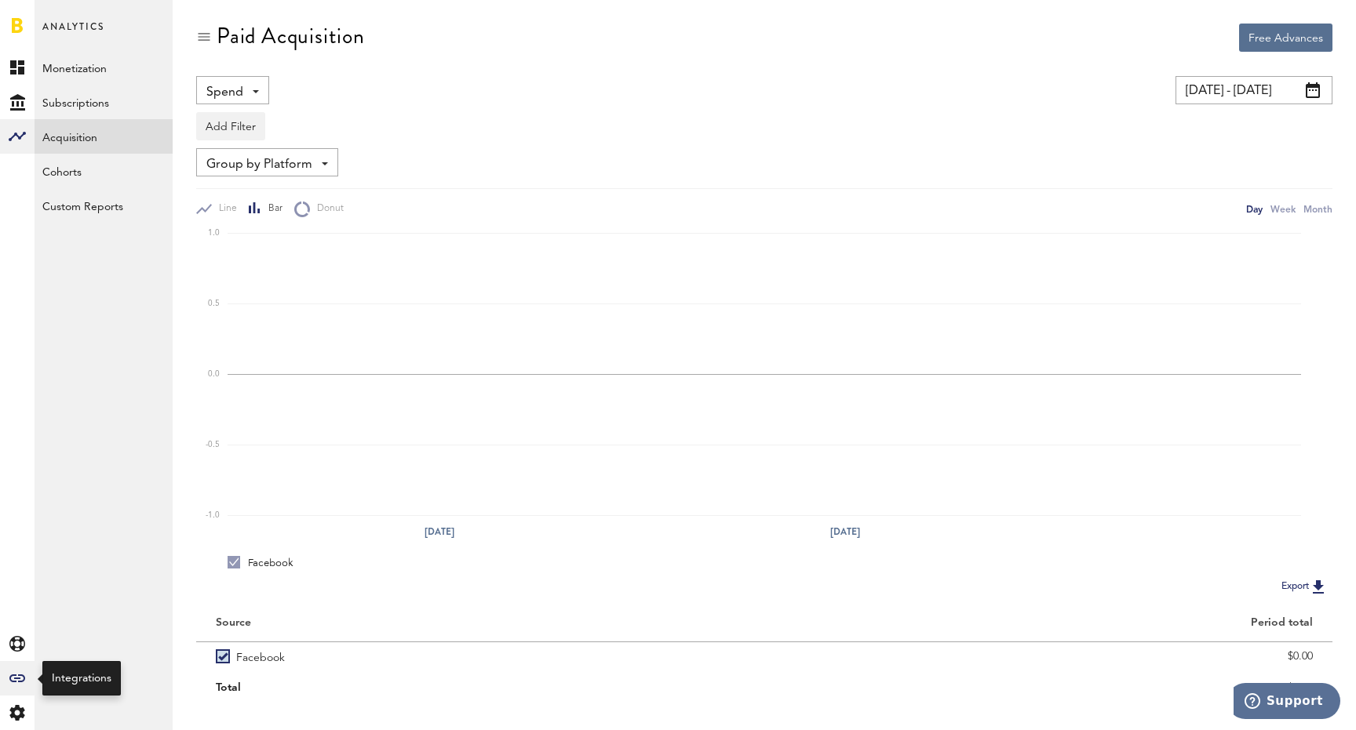
click at [24, 675] on icon "Created with Sketch." at bounding box center [17, 679] width 16 height 8
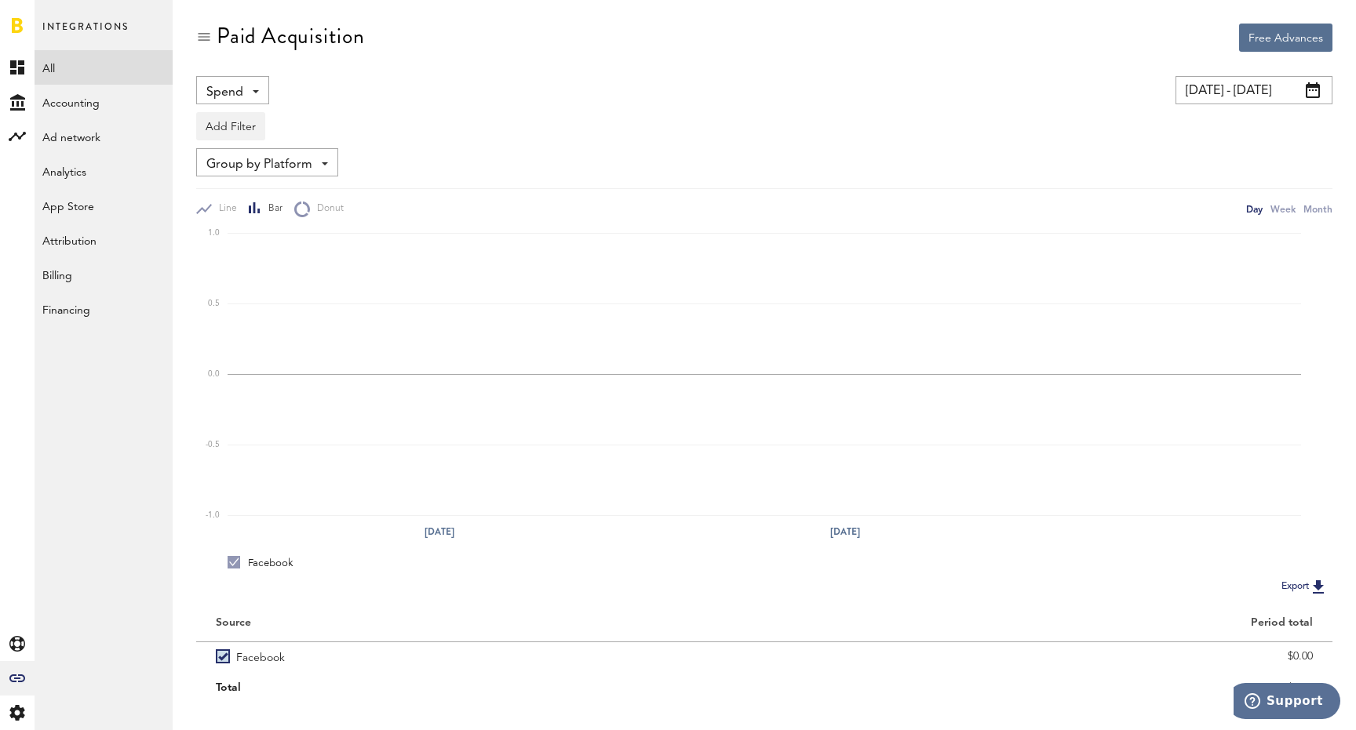
click at [80, 72] on link "All" at bounding box center [104, 67] width 138 height 35
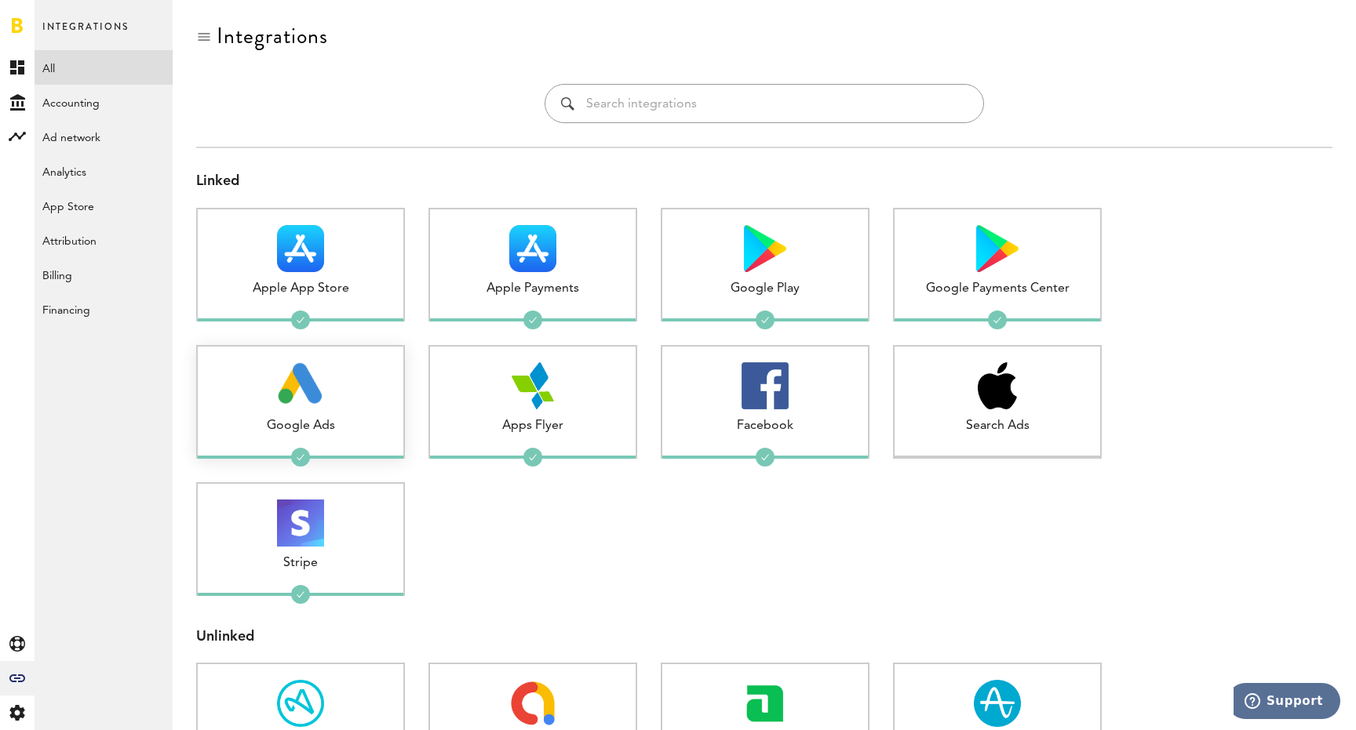
click at [292, 406] on img at bounding box center [301, 385] width 46 height 47
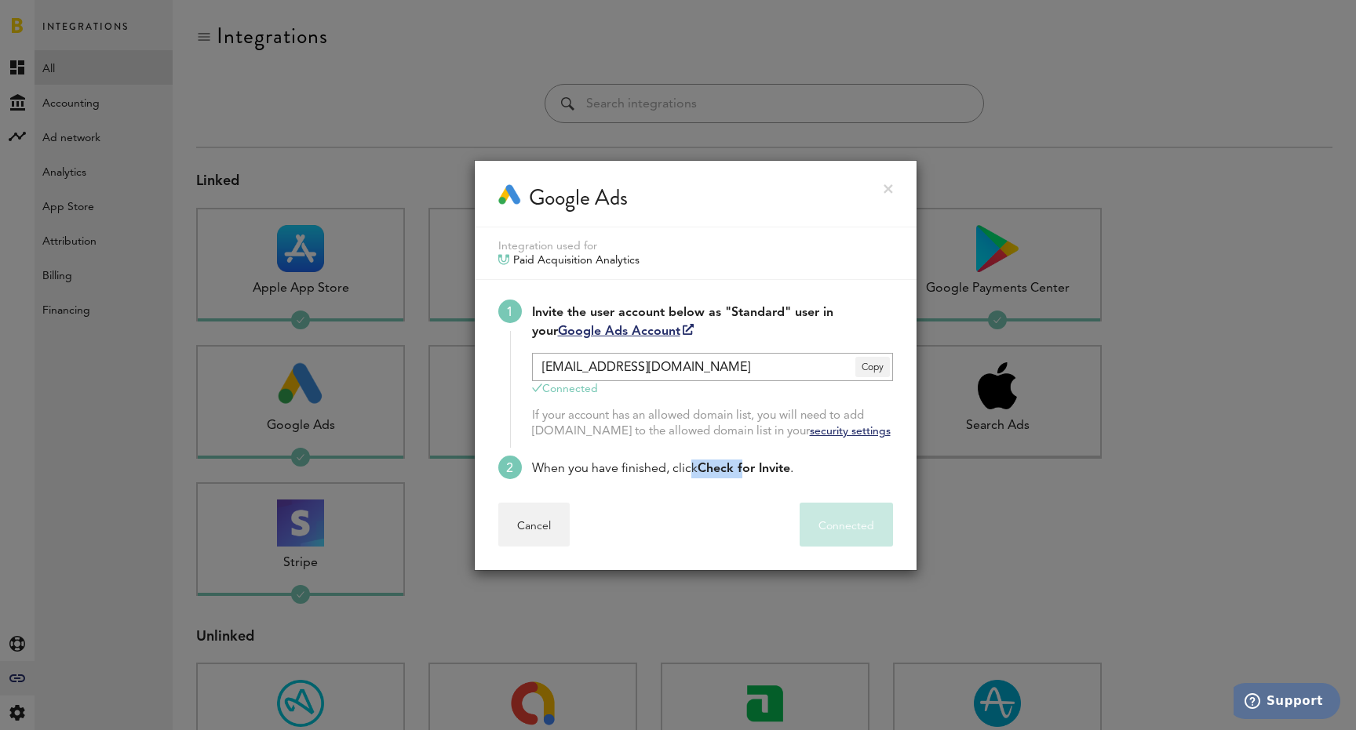
drag, startPoint x: 748, startPoint y: 467, endPoint x: 683, endPoint y: 467, distance: 65.1
click at [683, 467] on div "When you have finished, click Check for Invite ." at bounding box center [712, 469] width 361 height 19
click at [540, 521] on button "Cancel" at bounding box center [533, 525] width 71 height 44
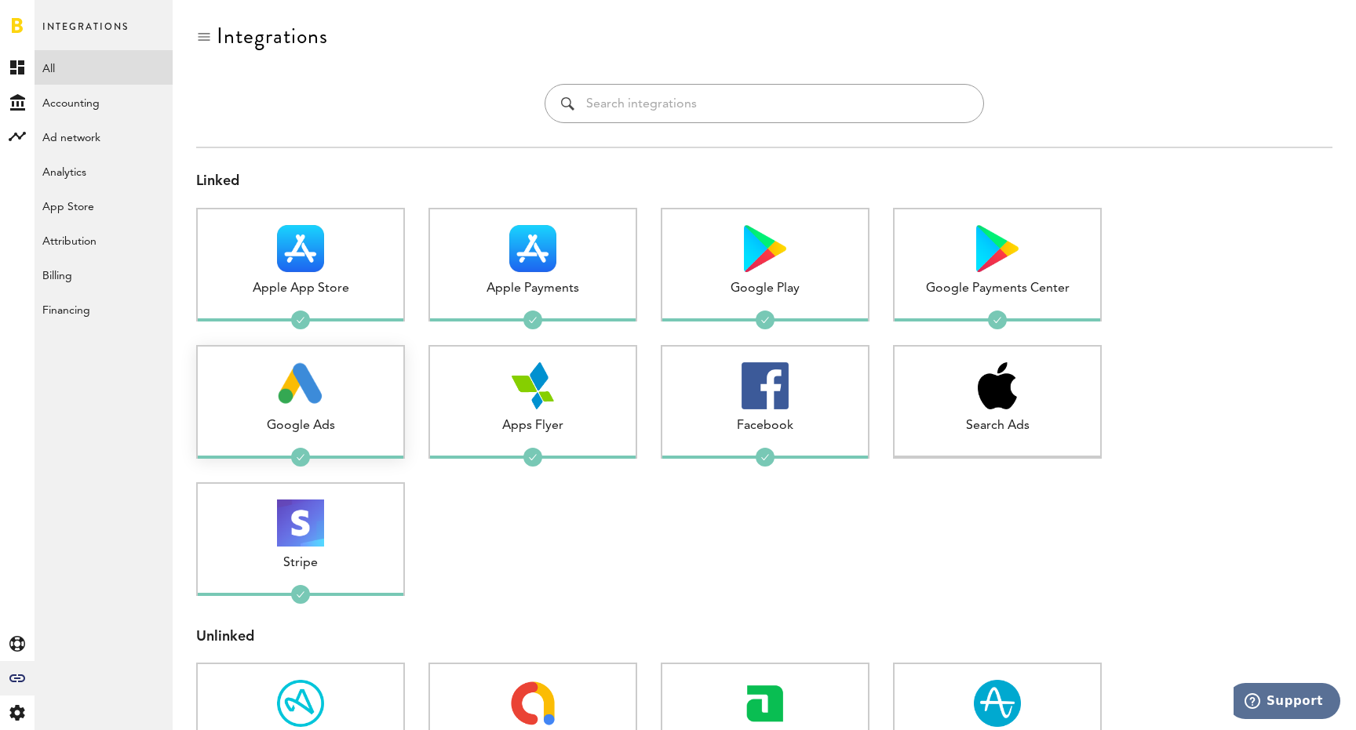
click at [318, 381] on img at bounding box center [301, 385] width 46 height 47
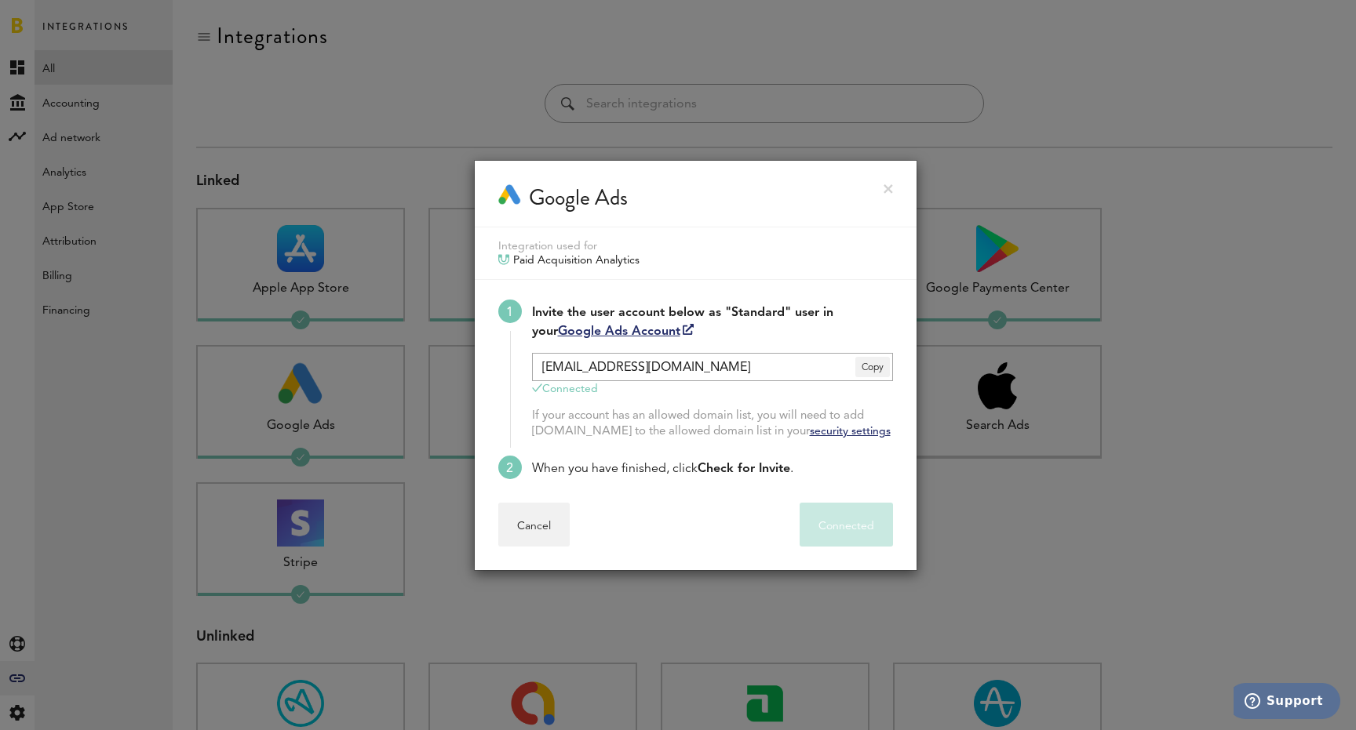
click at [601, 332] on link "Google Ads Account" at bounding box center [626, 332] width 136 height 13
click at [887, 186] on link at bounding box center [887, 188] width 9 height 9
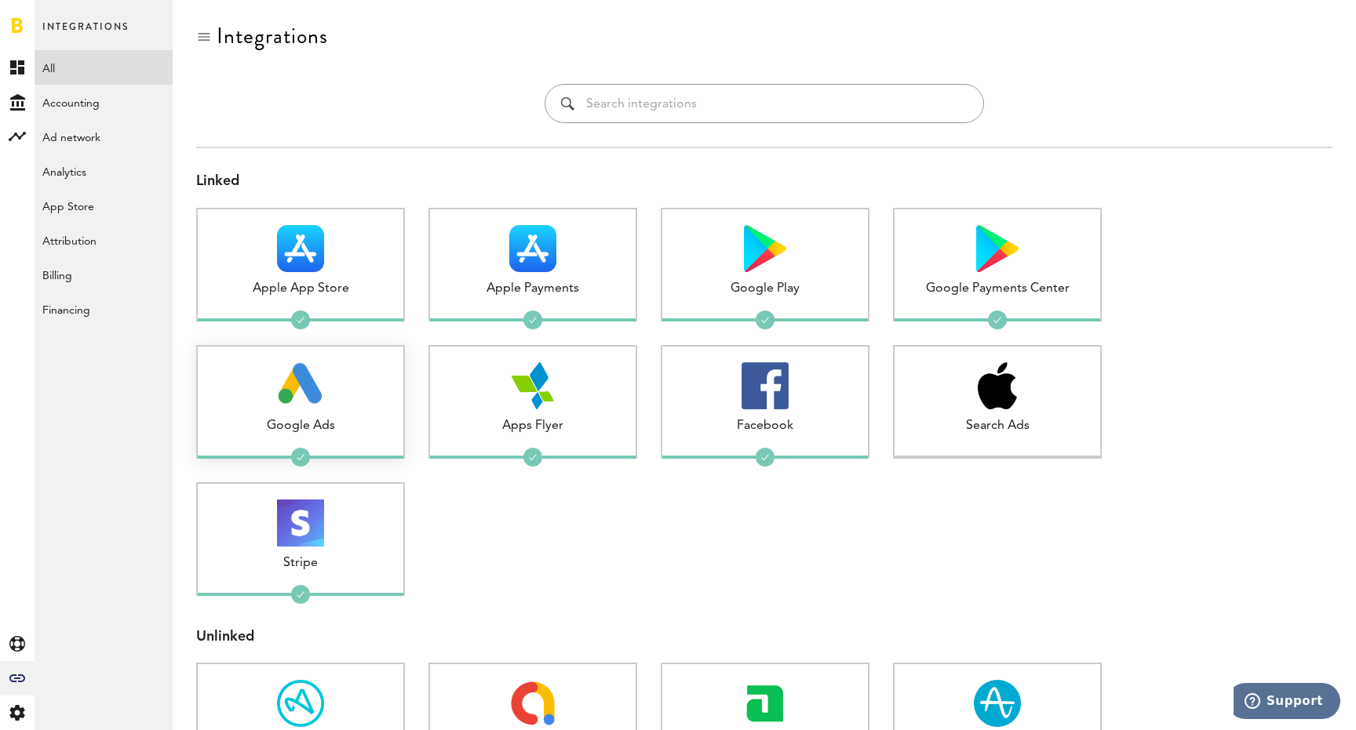
click at [317, 422] on div "Google Ads" at bounding box center [301, 426] width 206 height 18
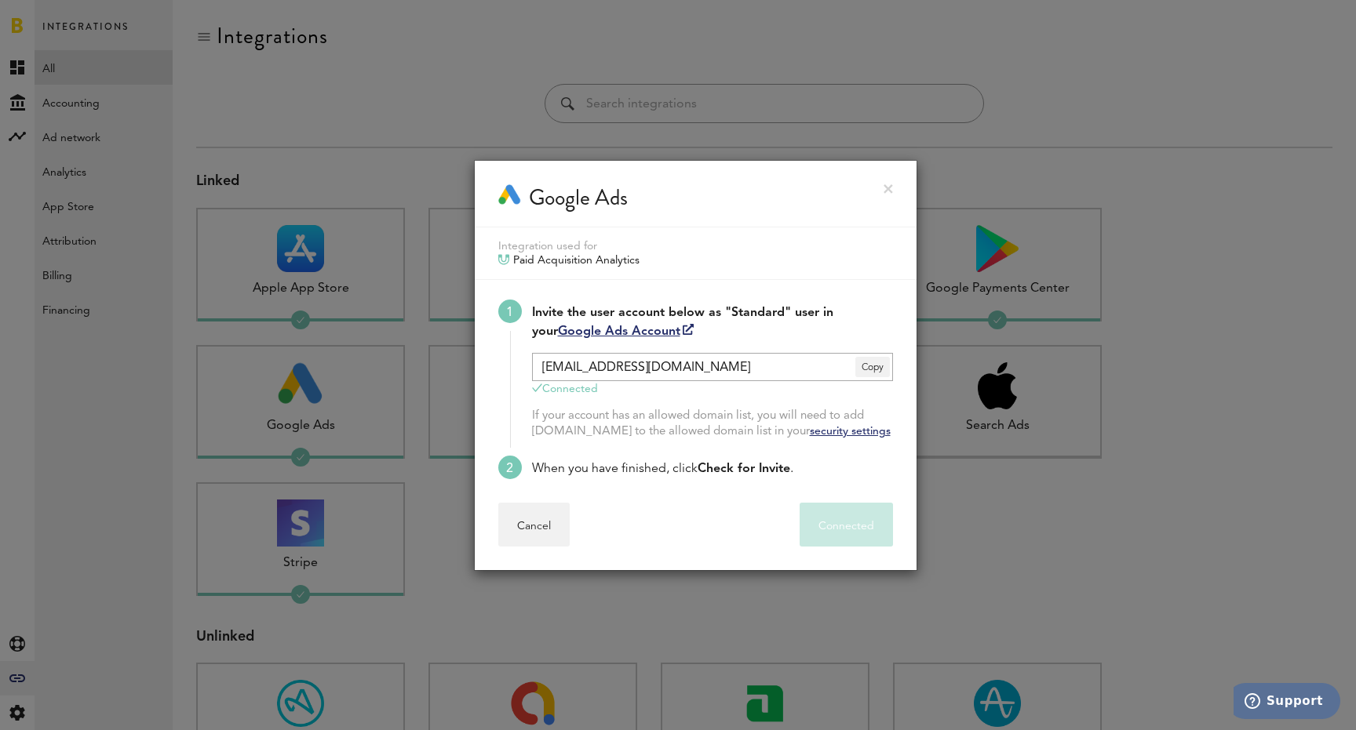
click at [643, 326] on link "Google Ads Account" at bounding box center [626, 332] width 136 height 13
click at [890, 187] on link at bounding box center [887, 188] width 9 height 9
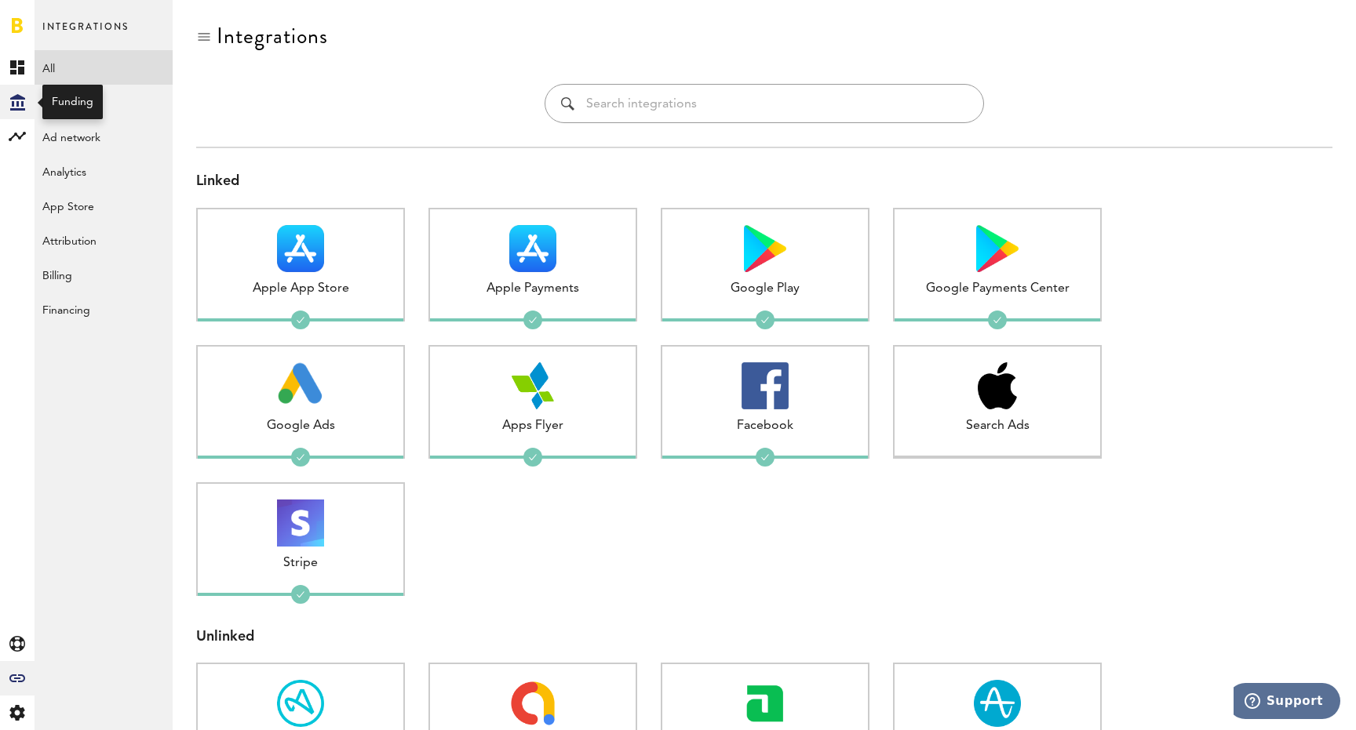
click at [16, 94] on icon "Created with Sketch." at bounding box center [17, 102] width 15 height 16
click at [127, 72] on link "Overview" at bounding box center [104, 67] width 138 height 35
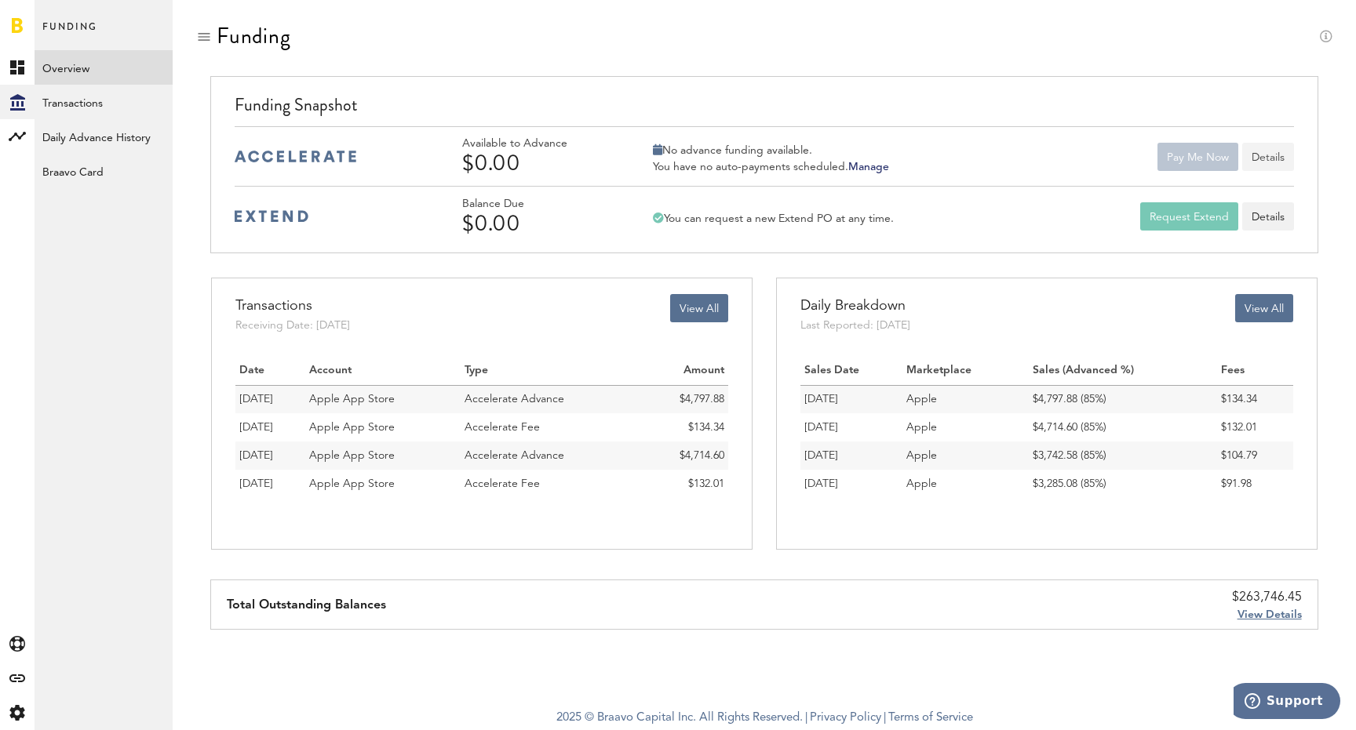
click at [1269, 156] on button "Details" at bounding box center [1268, 157] width 52 height 28
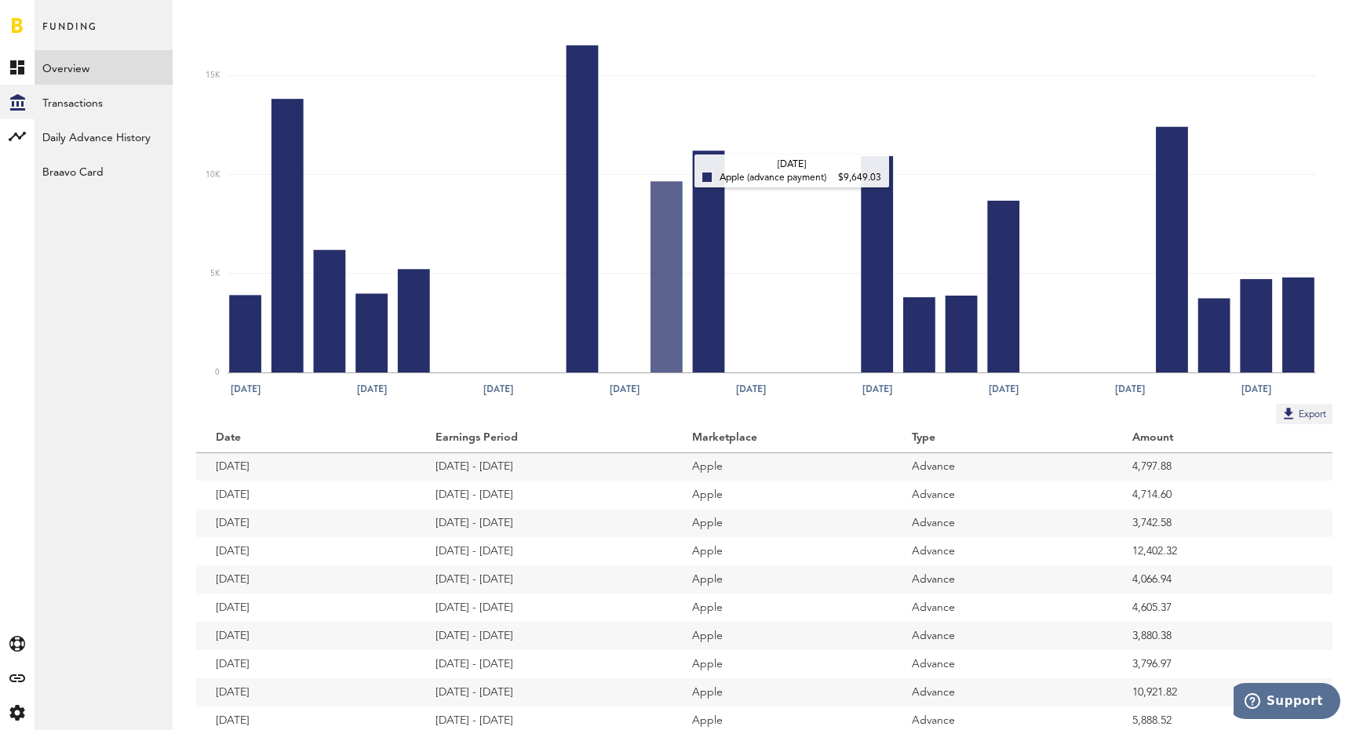
scroll to position [185, 0]
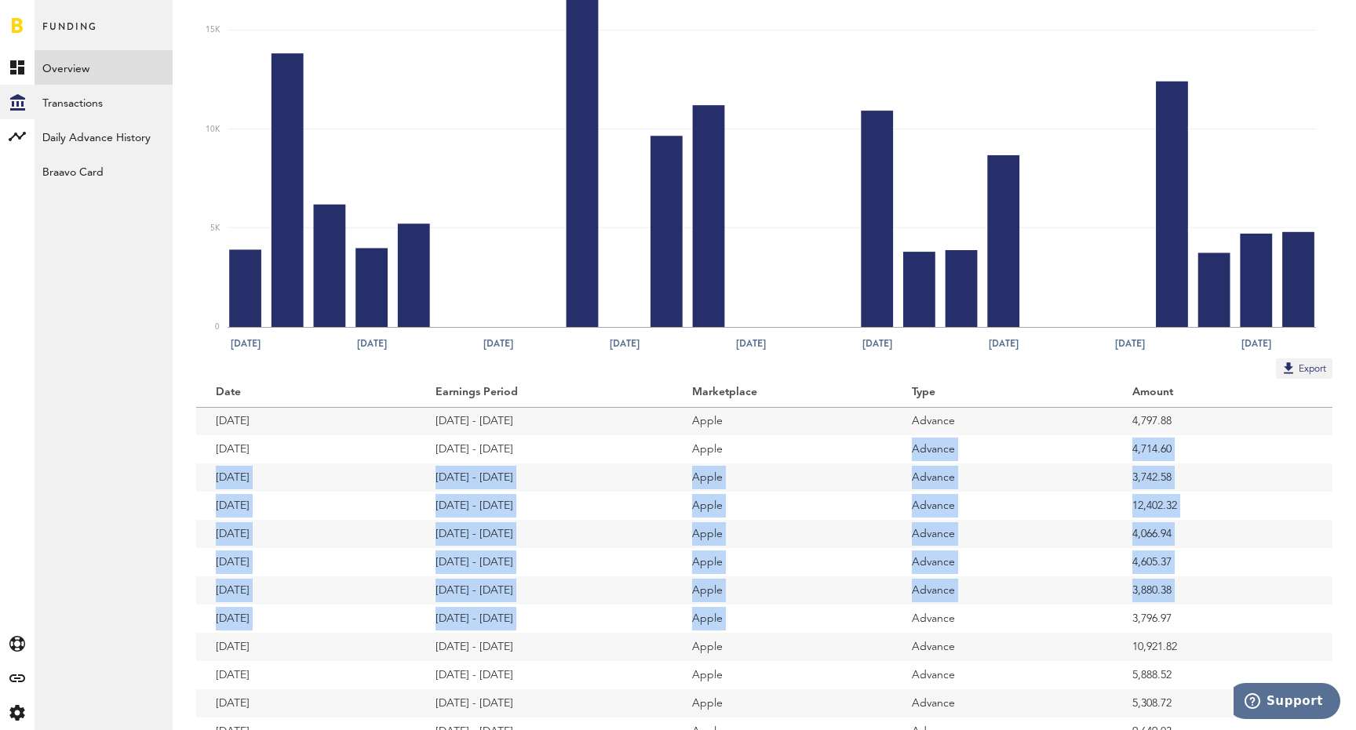
drag, startPoint x: 909, startPoint y: 615, endPoint x: 810, endPoint y: 463, distance: 181.5
click at [810, 463] on tbody "Date Earnings Period Marketplace Type Amount [DATE] [DATE] - [DATE] Apple Advan…" at bounding box center [764, 661] width 1136 height 565
click at [810, 463] on td "Apple" at bounding box center [782, 449] width 220 height 28
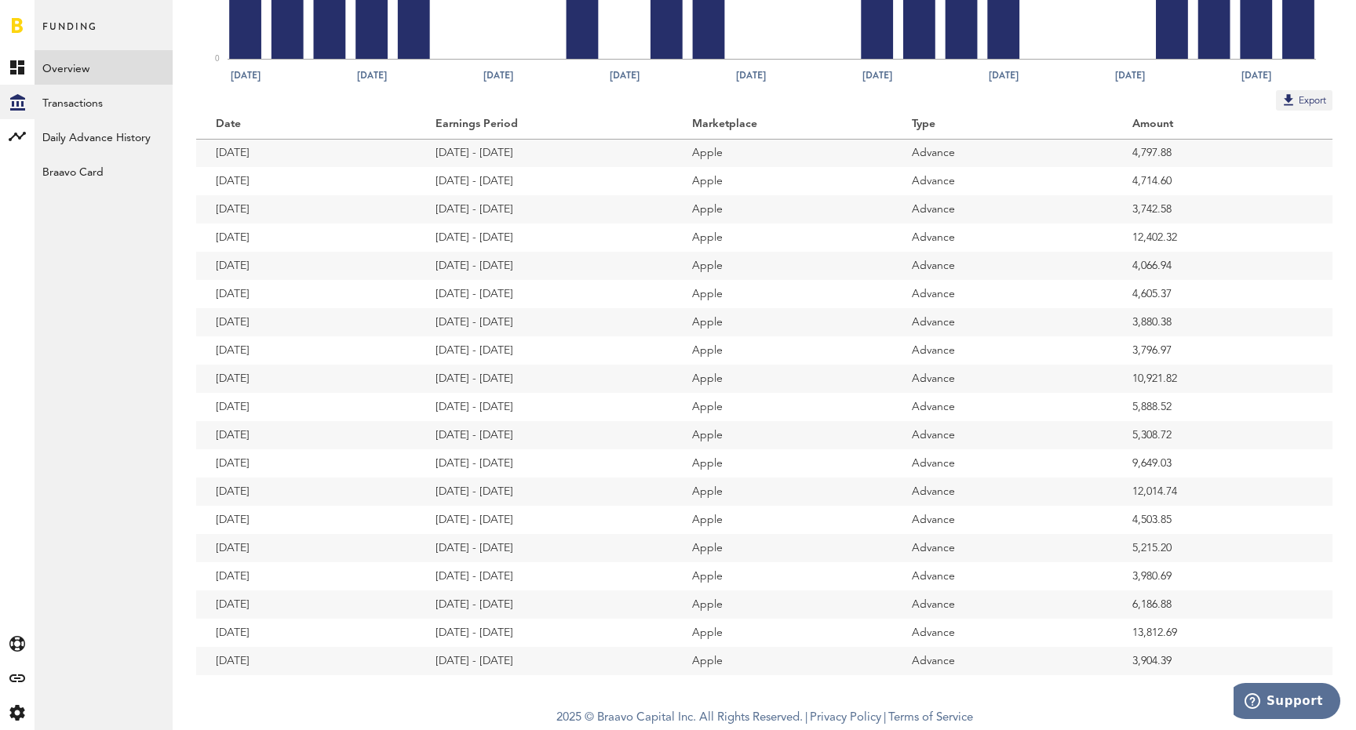
scroll to position [453, 0]
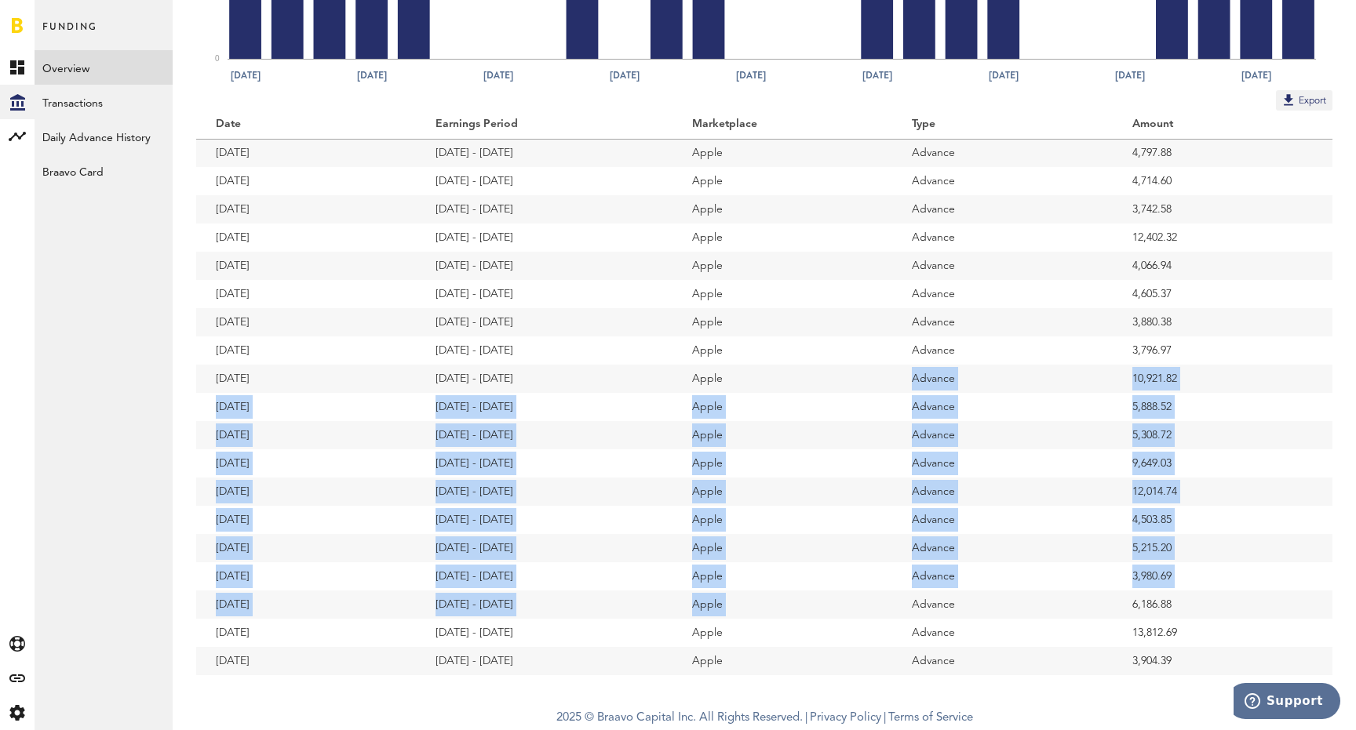
drag, startPoint x: 905, startPoint y: 608, endPoint x: 882, endPoint y: 376, distance: 233.4
click at [882, 376] on tbody "Date Earnings Period Marketplace Type Amount [DATE] [DATE] - [DATE] Apple Advan…" at bounding box center [764, 393] width 1136 height 565
click at [882, 376] on td "Apple" at bounding box center [782, 379] width 220 height 28
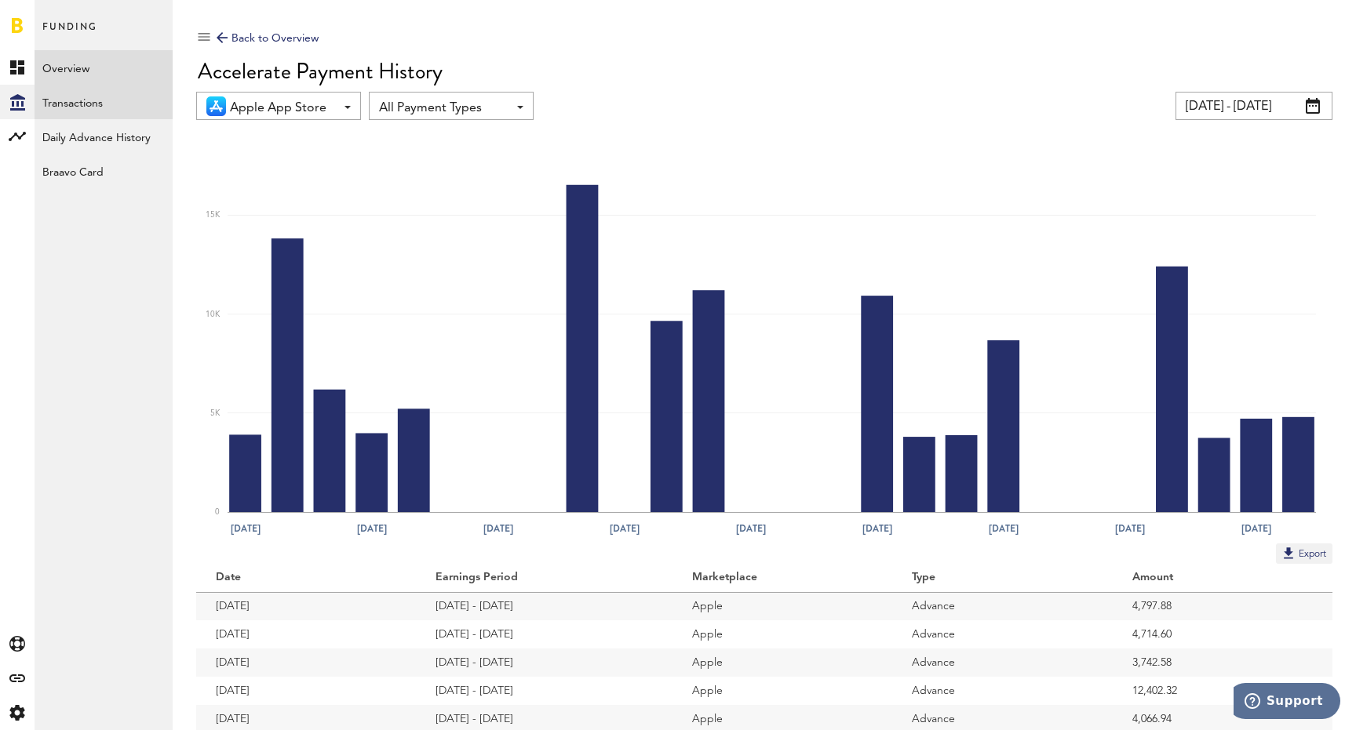
scroll to position [0, 0]
click at [20, 125] on div at bounding box center [17, 136] width 35 height 35
click at [78, 64] on link "Monetization" at bounding box center [104, 67] width 138 height 35
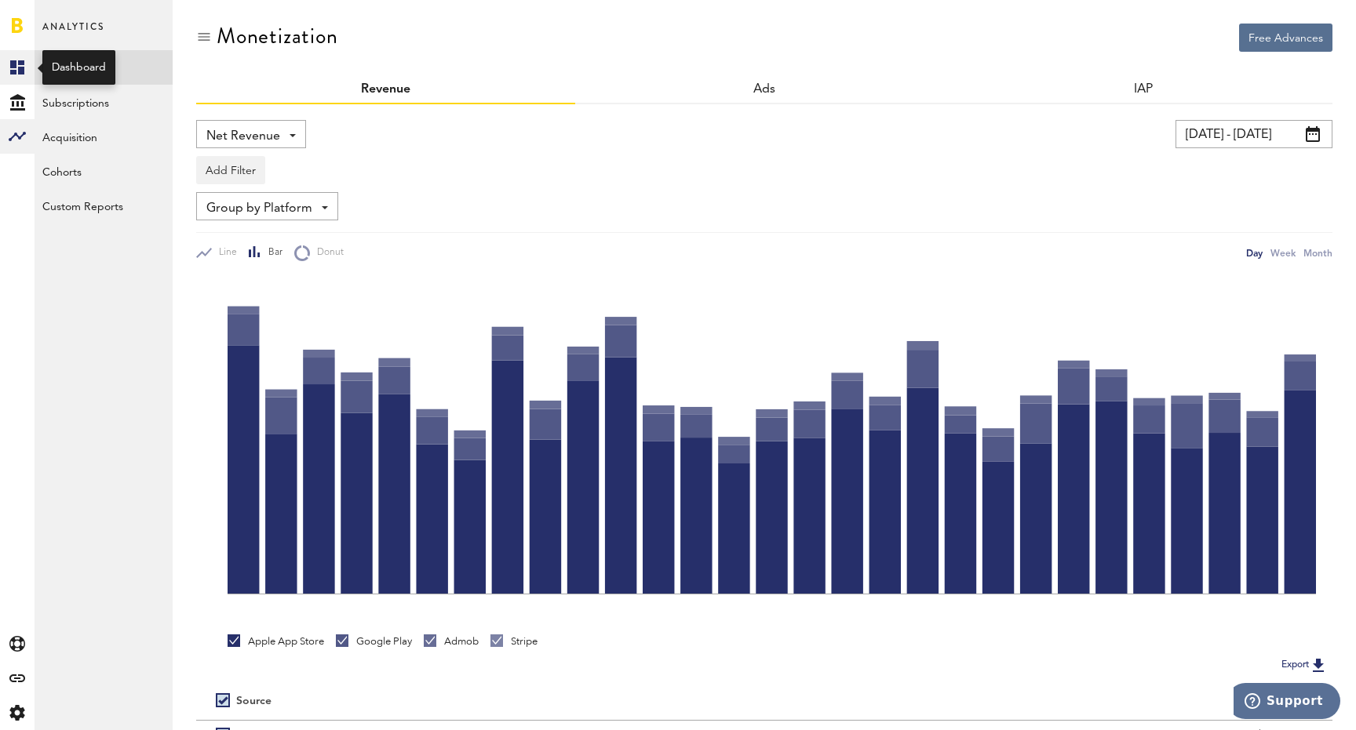
click at [25, 58] on link "Created with Sketch." at bounding box center [17, 67] width 35 height 35
